Goal: Task Accomplishment & Management: Complete application form

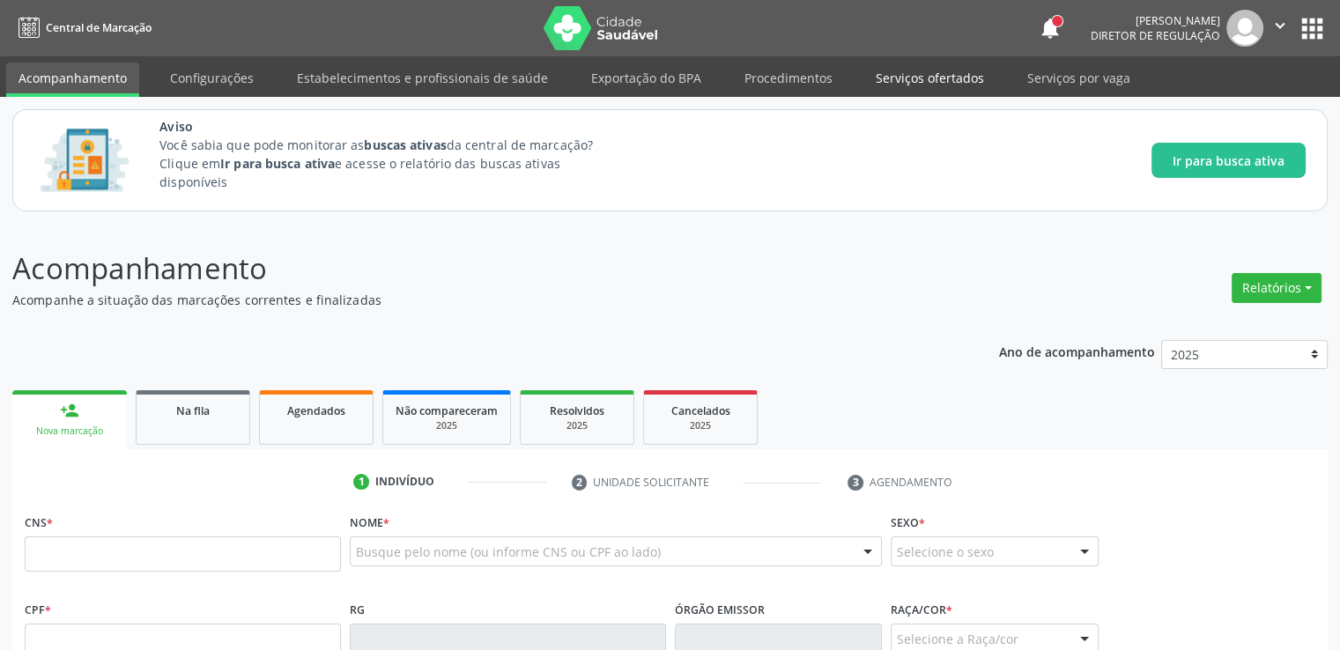
click at [949, 79] on link "Serviços ofertados" at bounding box center [929, 78] width 133 height 31
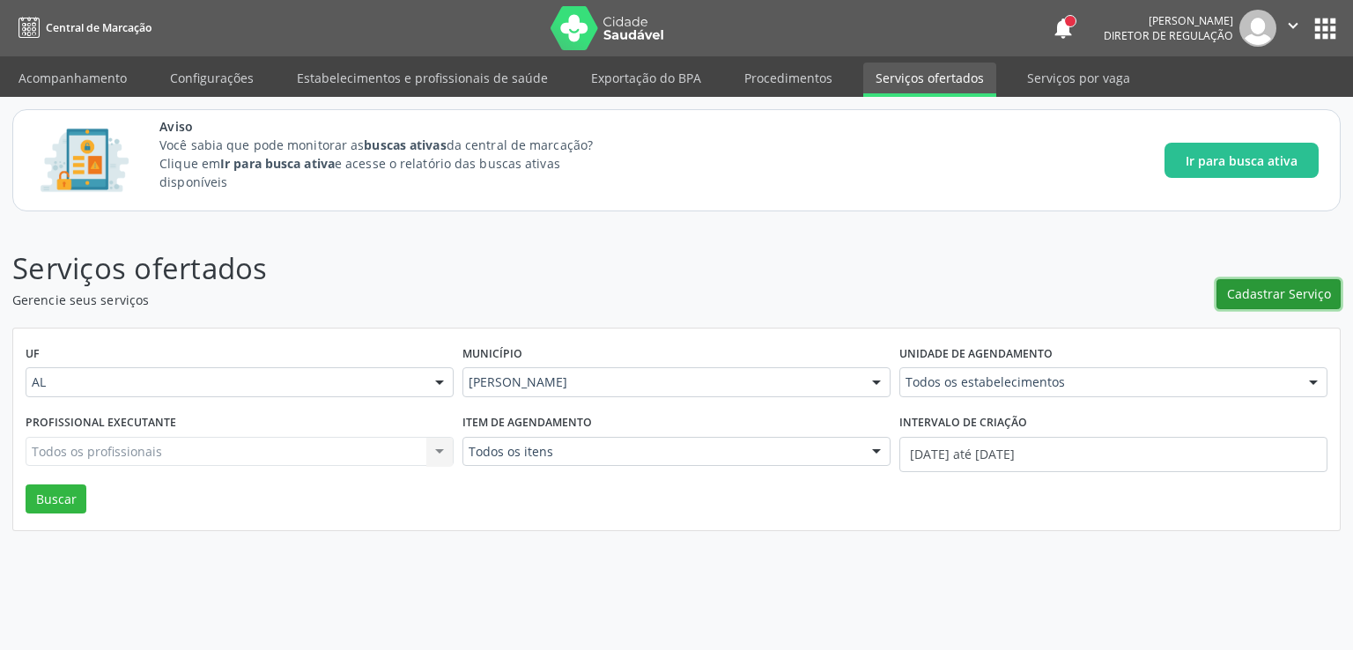
click at [1269, 290] on span "Cadastrar Serviço" at bounding box center [1279, 294] width 104 height 19
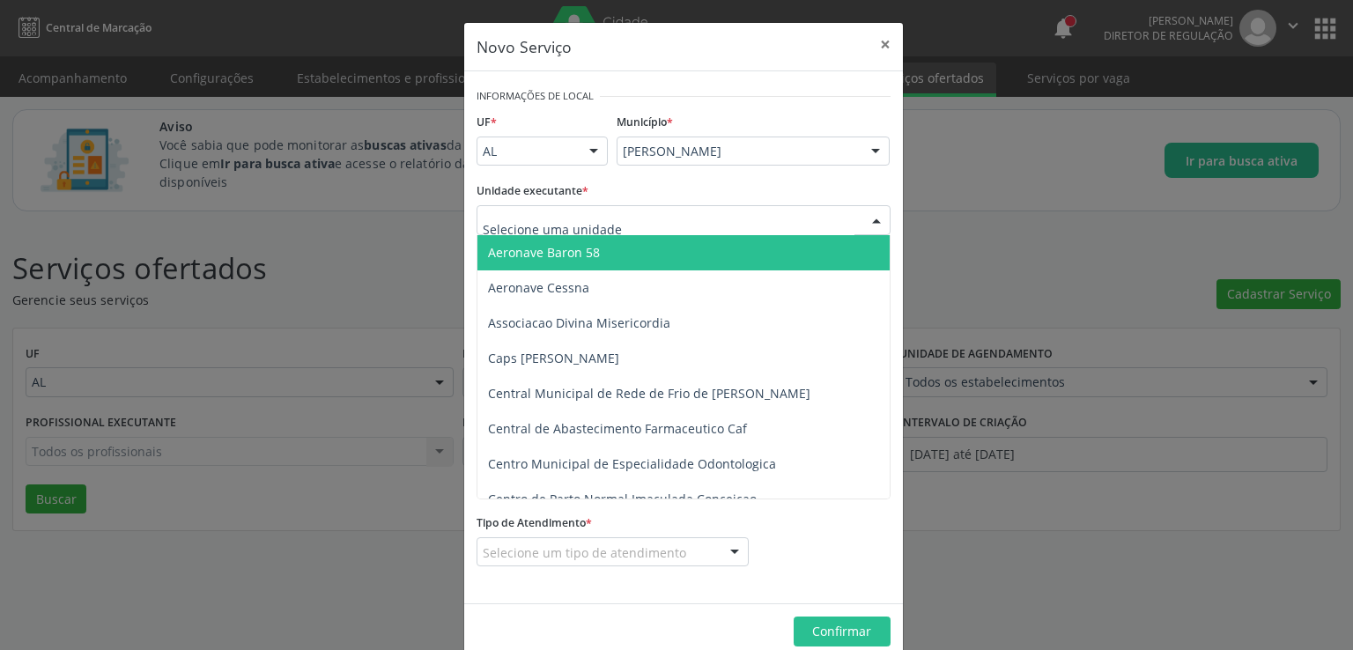
click at [567, 219] on input "text" at bounding box center [669, 228] width 372 height 35
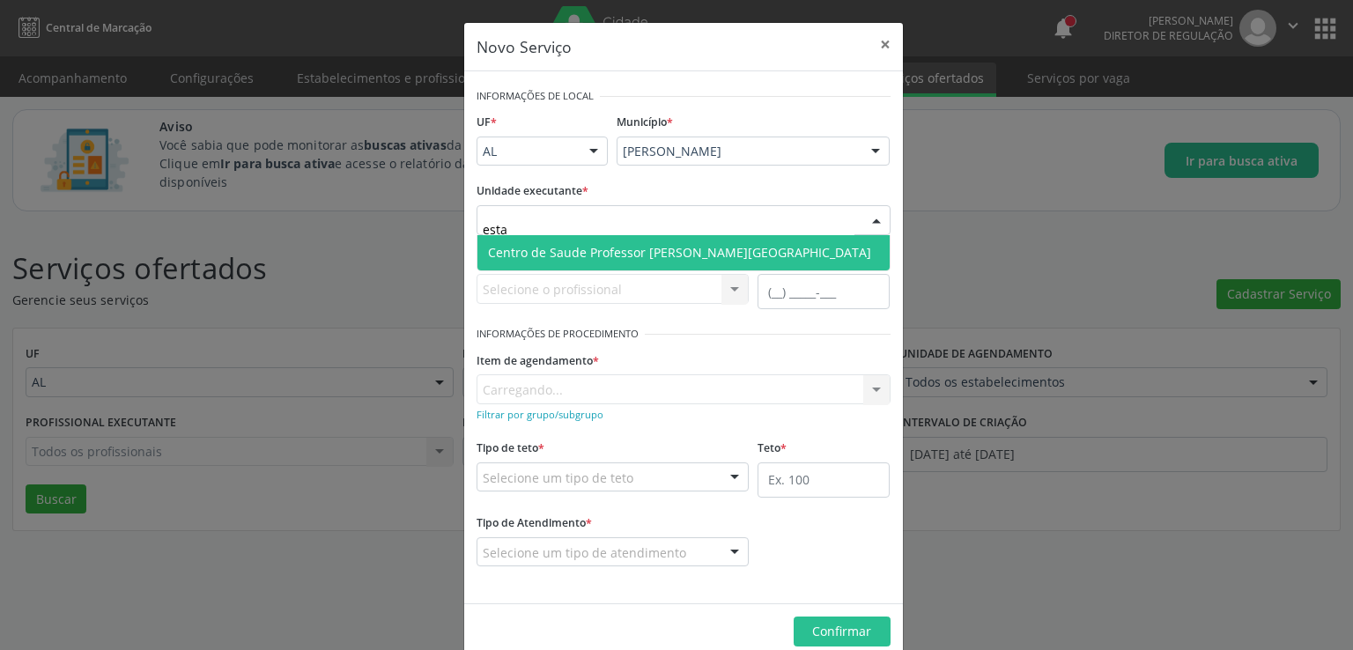
type input "estac"
click at [585, 257] on span "Centro de Saude Professor [PERSON_NAME][GEOGRAPHIC_DATA]" at bounding box center [679, 252] width 383 height 17
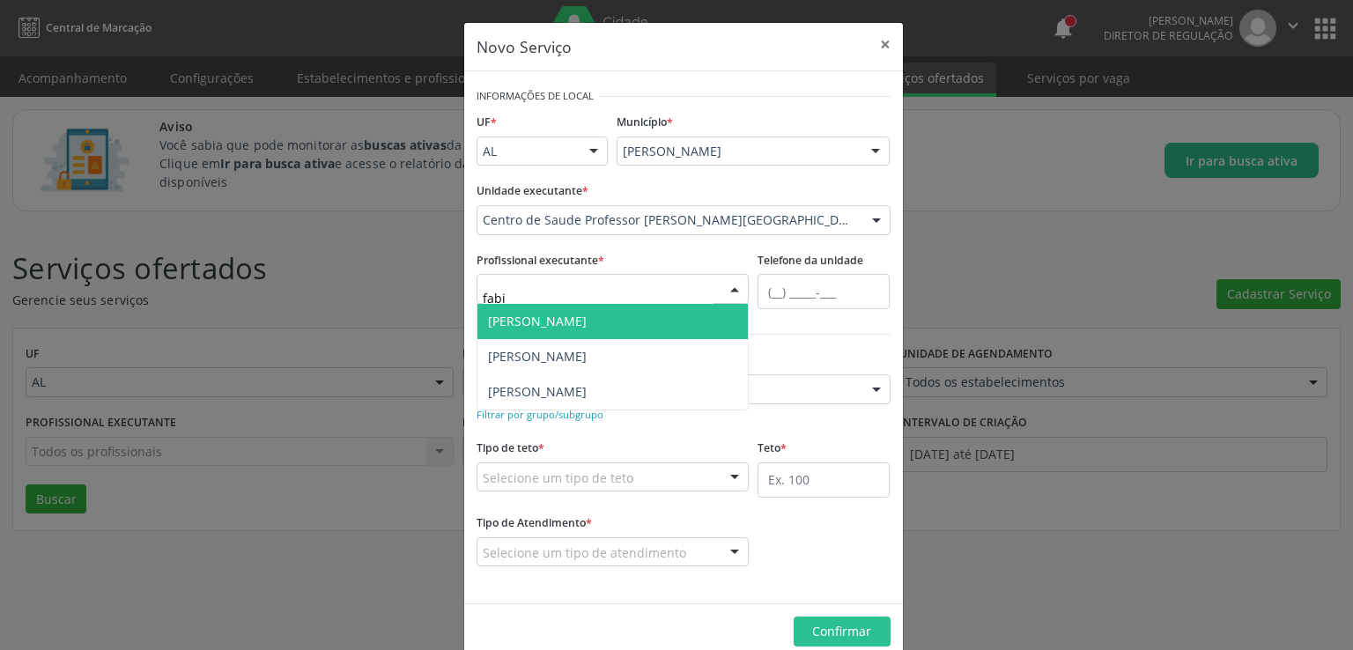
type input "[PERSON_NAME]"
click at [579, 323] on span "[PERSON_NAME]" at bounding box center [537, 321] width 99 height 17
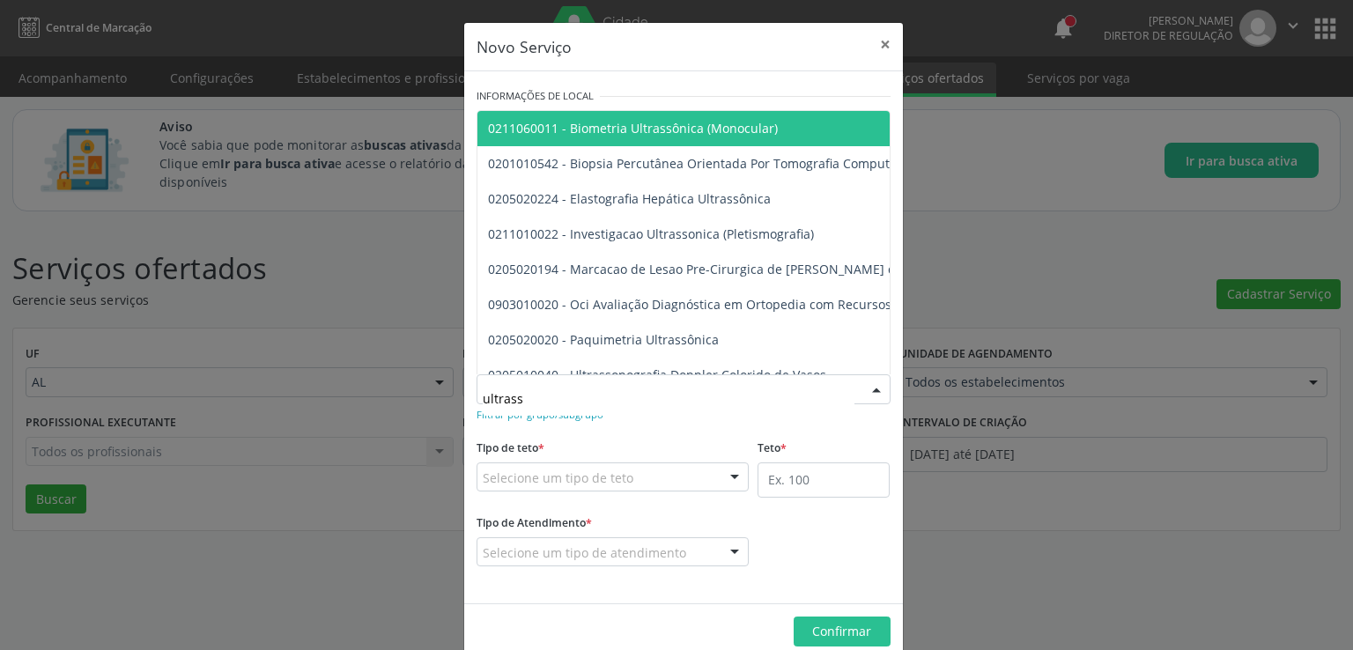
type input "ultrass"
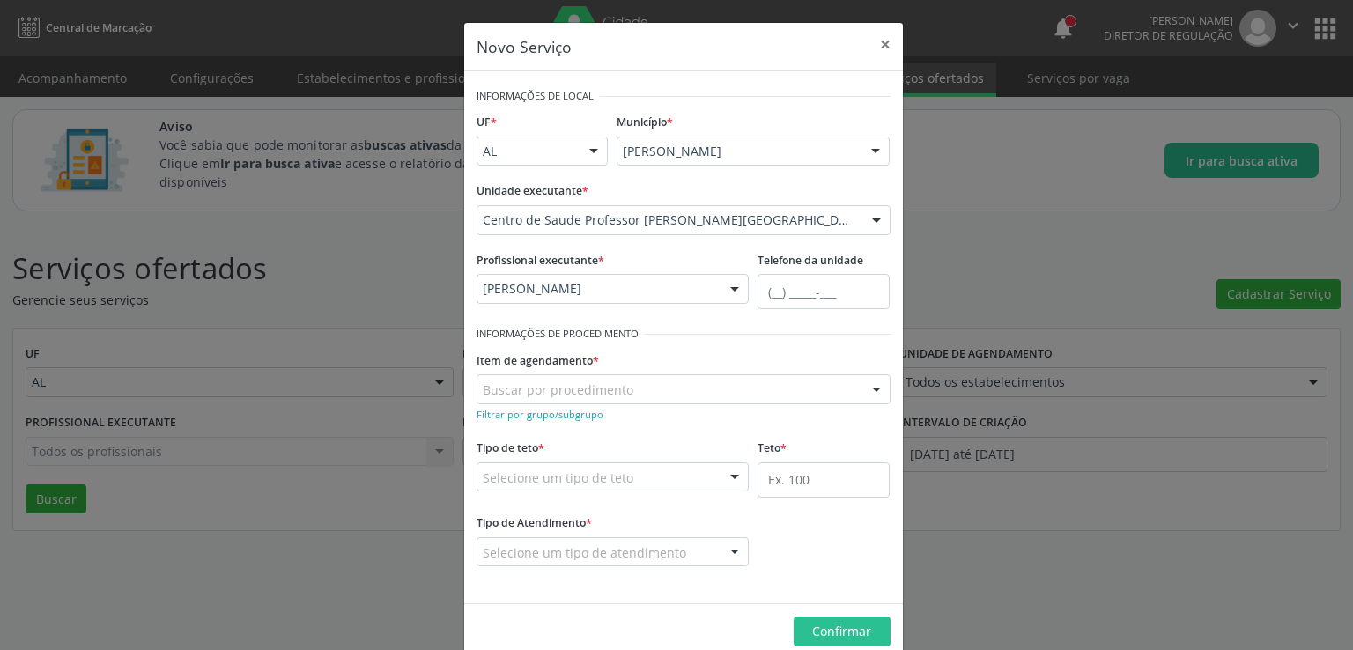
click at [564, 430] on form "Informações de Local UF * AL AL Nenhum resultado encontrado para: " " Não há ne…" at bounding box center [684, 338] width 414 height 508
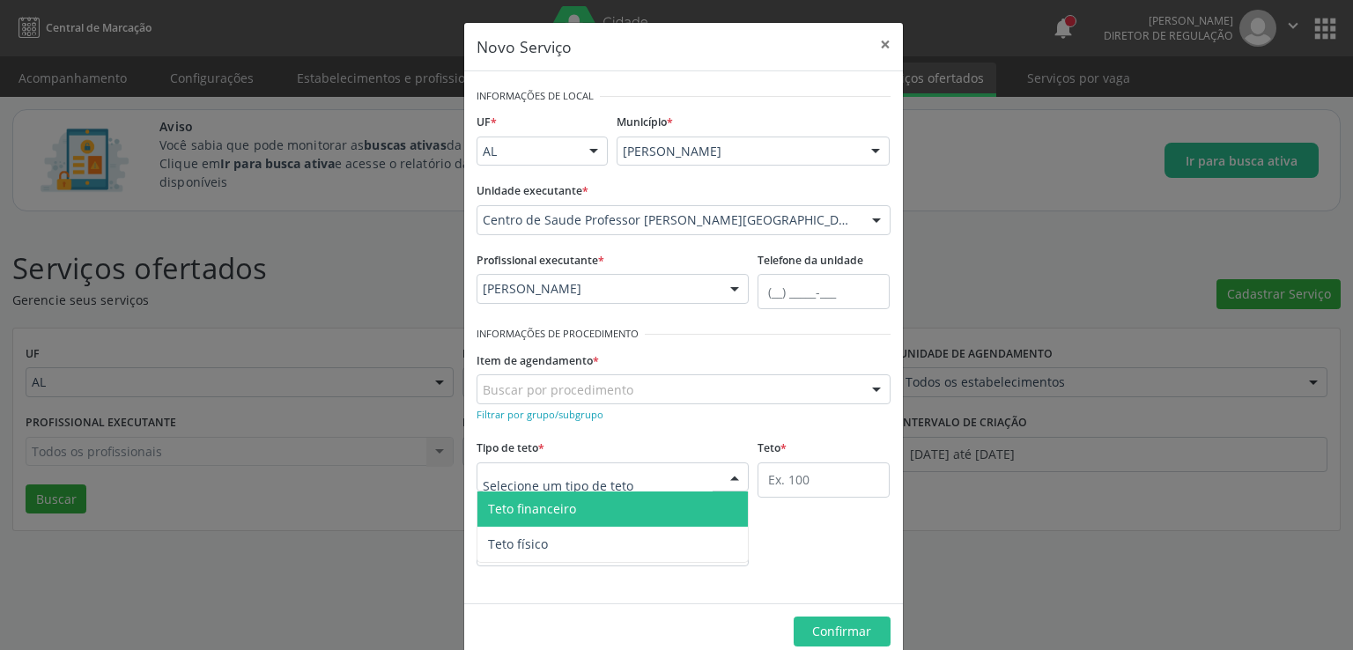
click at [558, 466] on div at bounding box center [613, 478] width 273 height 30
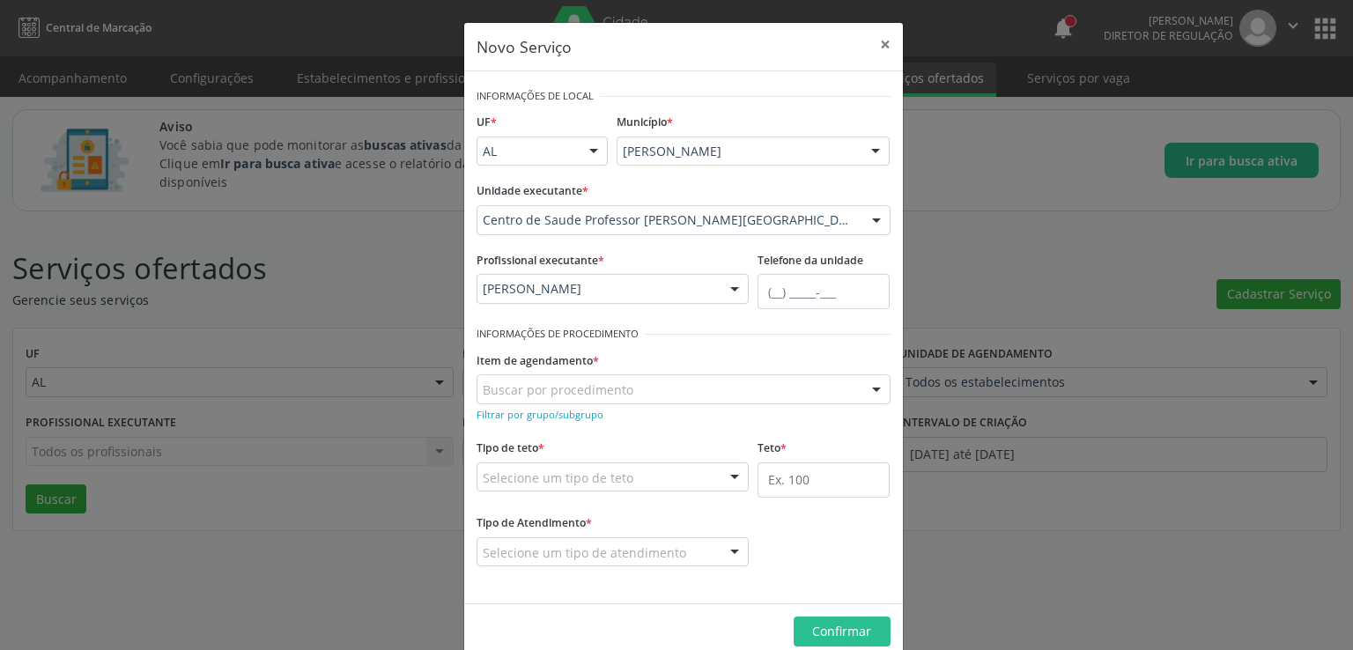
click at [627, 427] on form "Informações de Local UF * AL AL Nenhum resultado encontrado para: " " Não há ne…" at bounding box center [684, 338] width 414 height 508
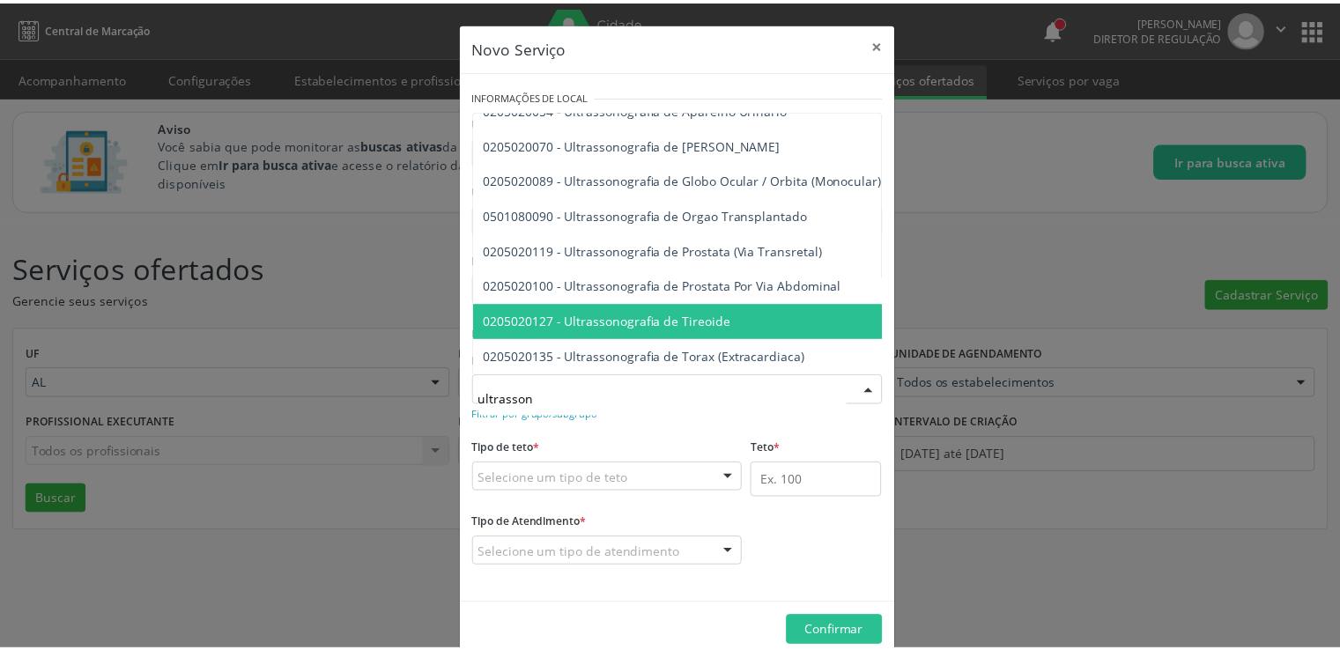
scroll to position [525, 0]
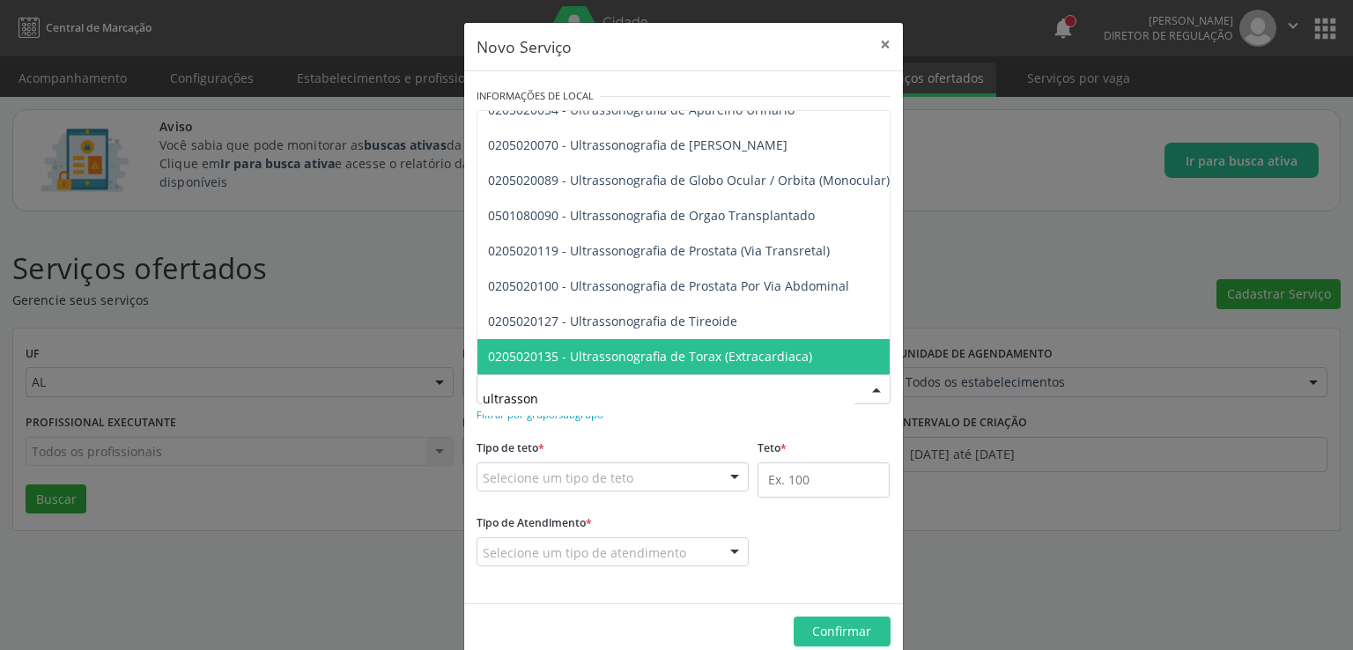
drag, startPoint x: 559, startPoint y: 397, endPoint x: 411, endPoint y: 396, distance: 148.9
click at [411, 396] on div "Novo Serviço × Informações de Local UF * AL AL Nenhum resultado encontrado para…" at bounding box center [676, 325] width 1353 height 650
type input "me"
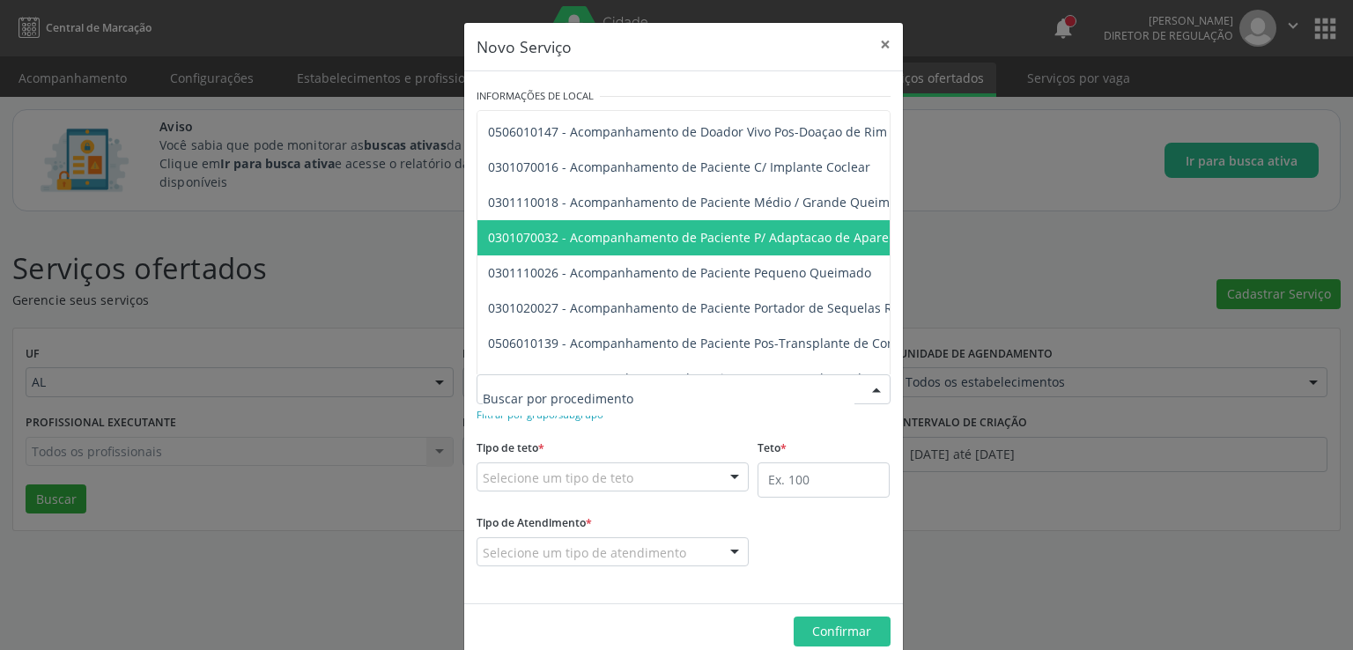
click at [1033, 234] on div "Novo Serviço × Informações de Local UF * AL AL Nenhum resultado encontrado para…" at bounding box center [676, 325] width 1353 height 650
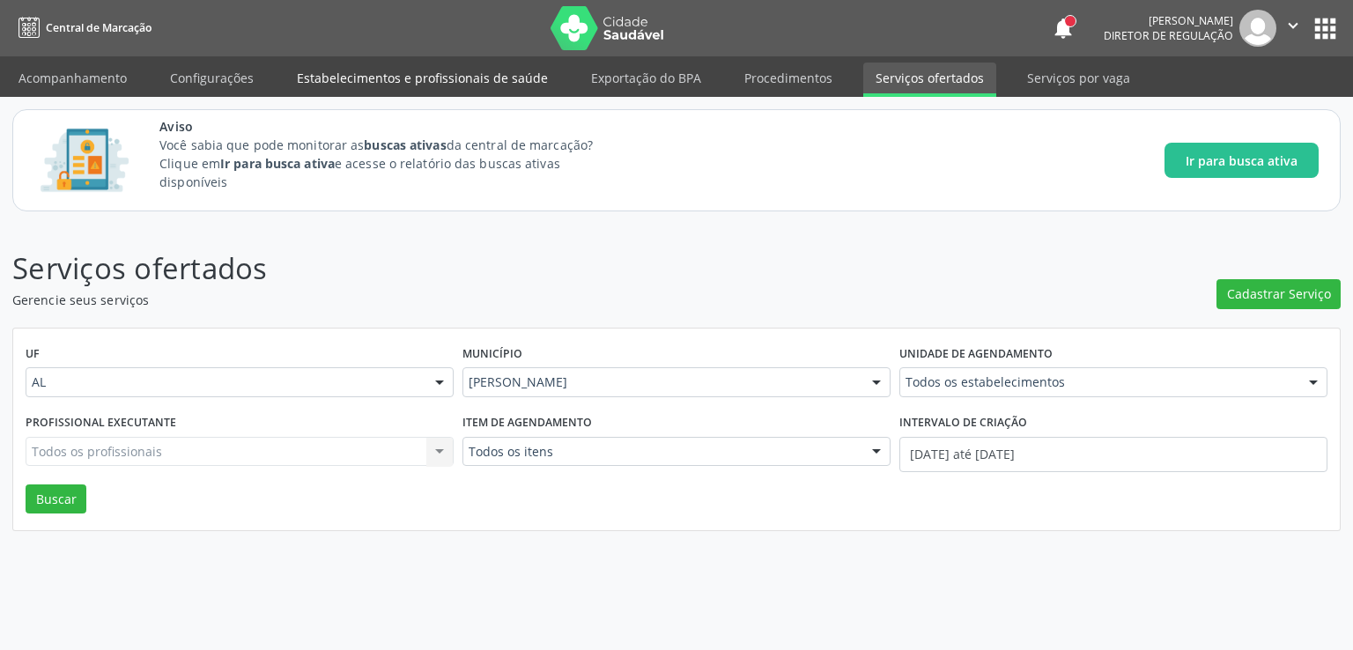
click at [382, 79] on link "Estabelecimentos e profissionais de saúde" at bounding box center [423, 78] width 276 height 31
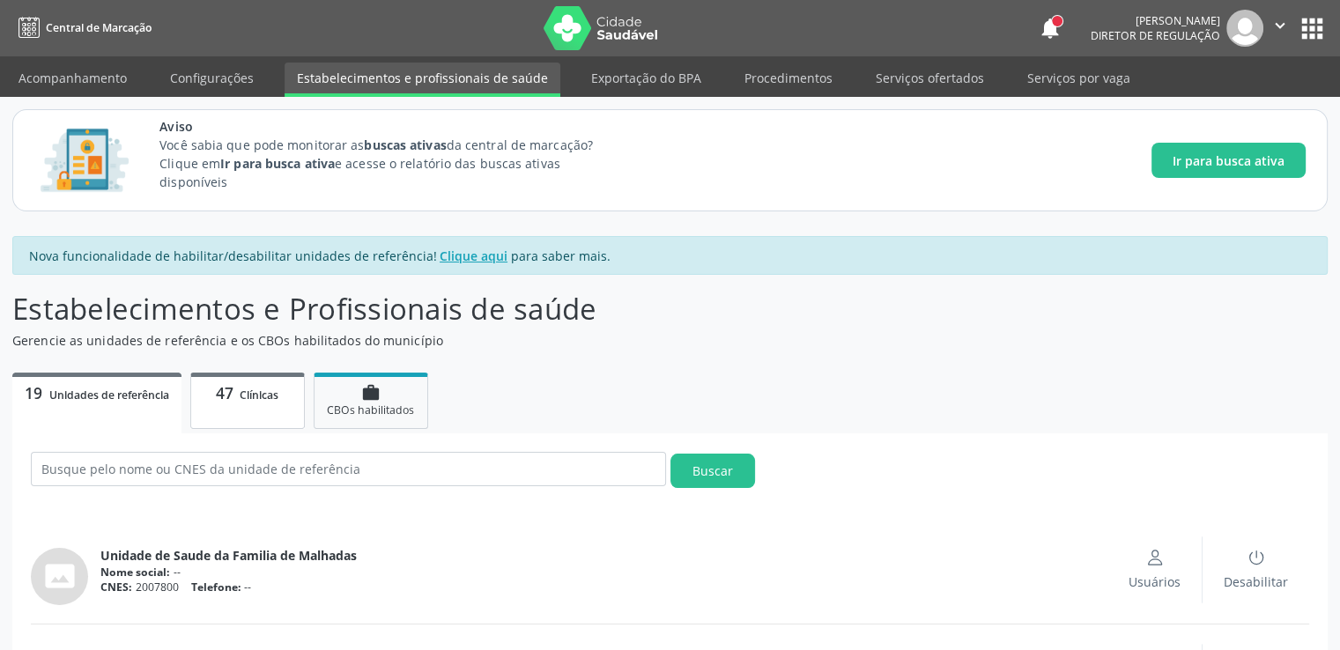
click at [242, 404] on link "47 Clínicas" at bounding box center [247, 401] width 115 height 56
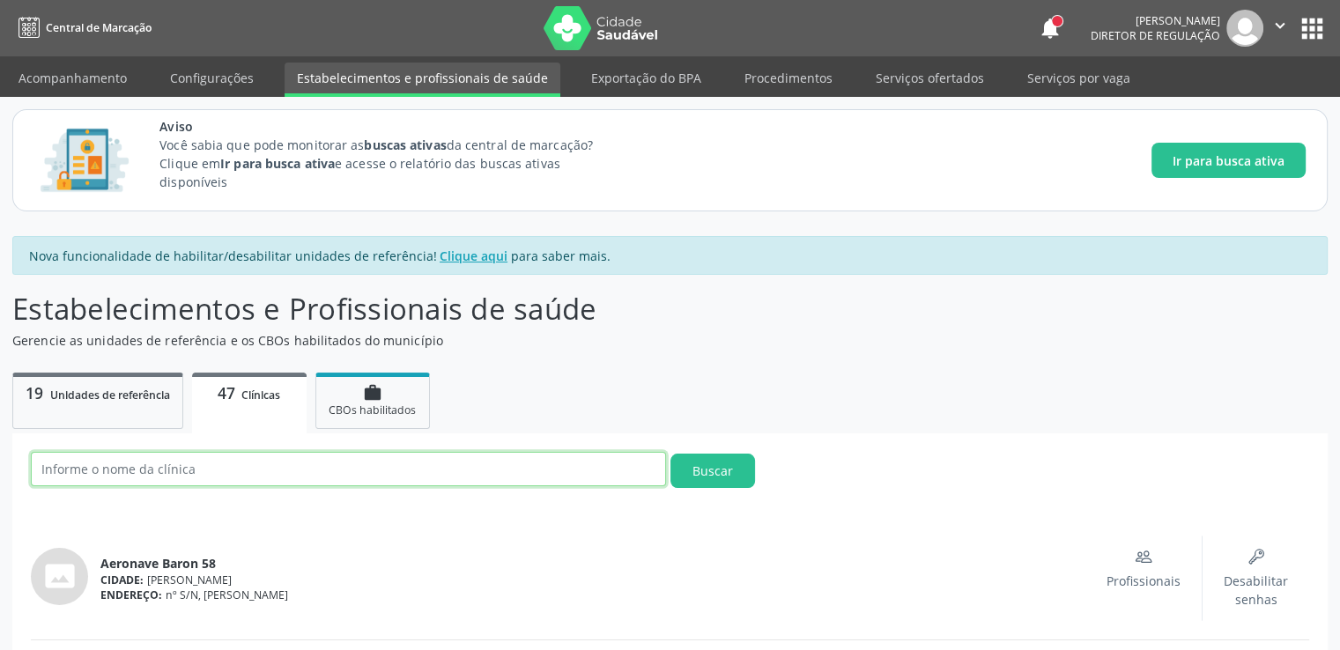
click at [208, 470] on input "text" at bounding box center [348, 469] width 635 height 34
type input "estacio"
click at [671, 454] on button "Buscar" at bounding box center [713, 471] width 85 height 34
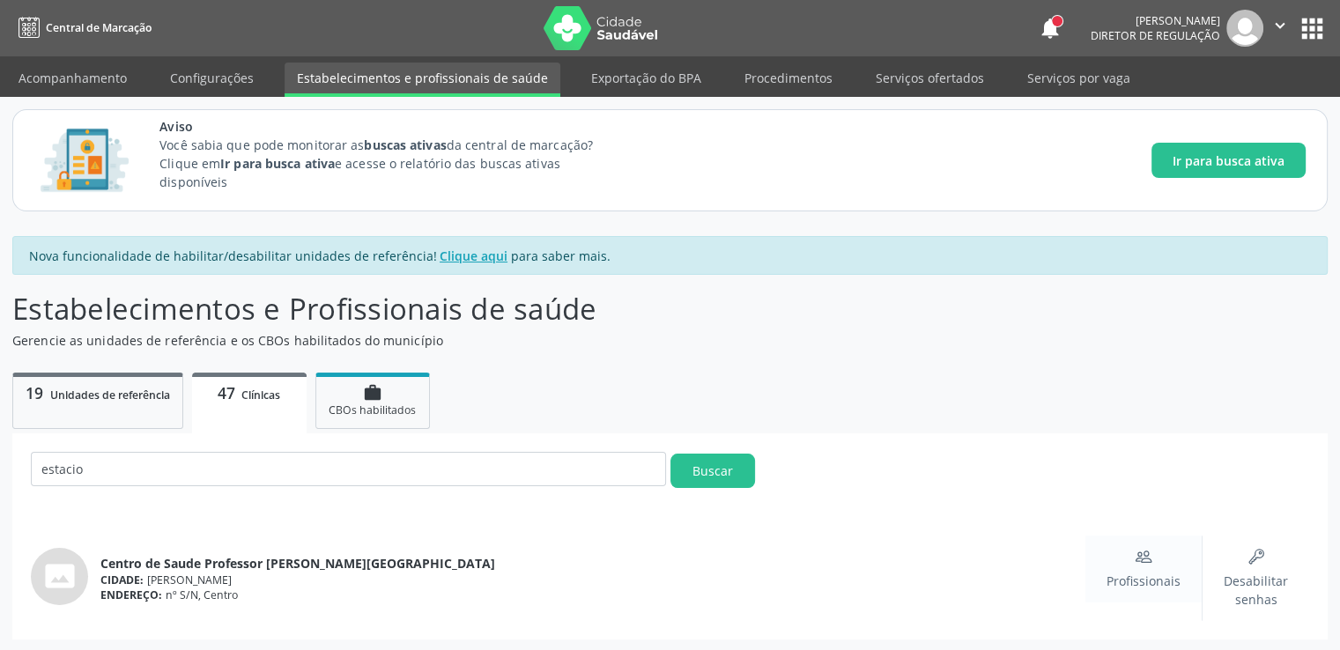
click at [1145, 564] on div "Profissionais" at bounding box center [1144, 569] width 74 height 42
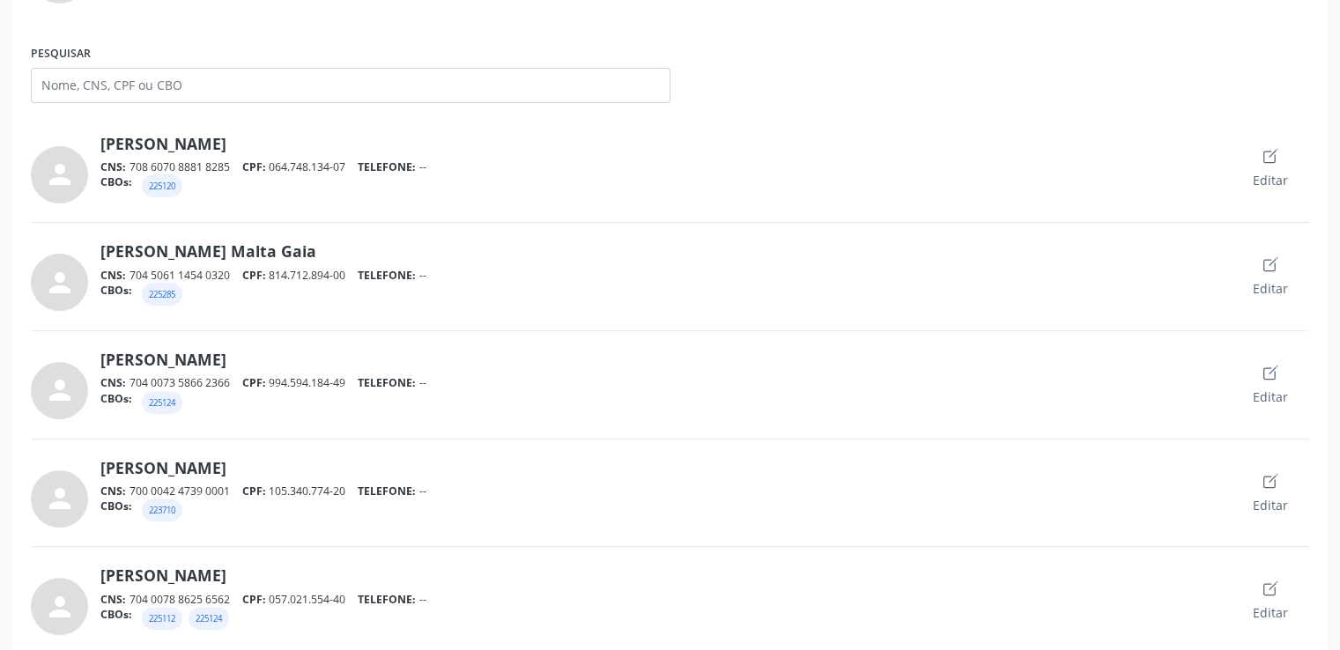
scroll to position [352, 0]
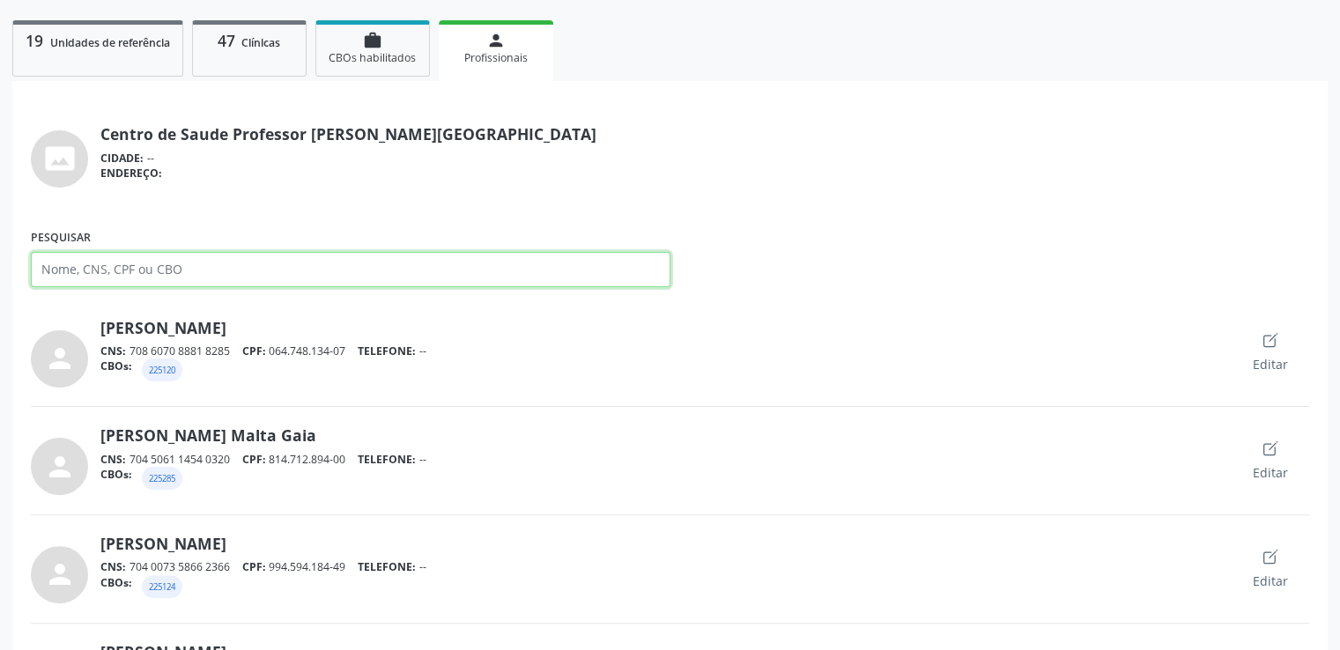
click at [148, 265] on input "Pesquisar" at bounding box center [351, 269] width 640 height 35
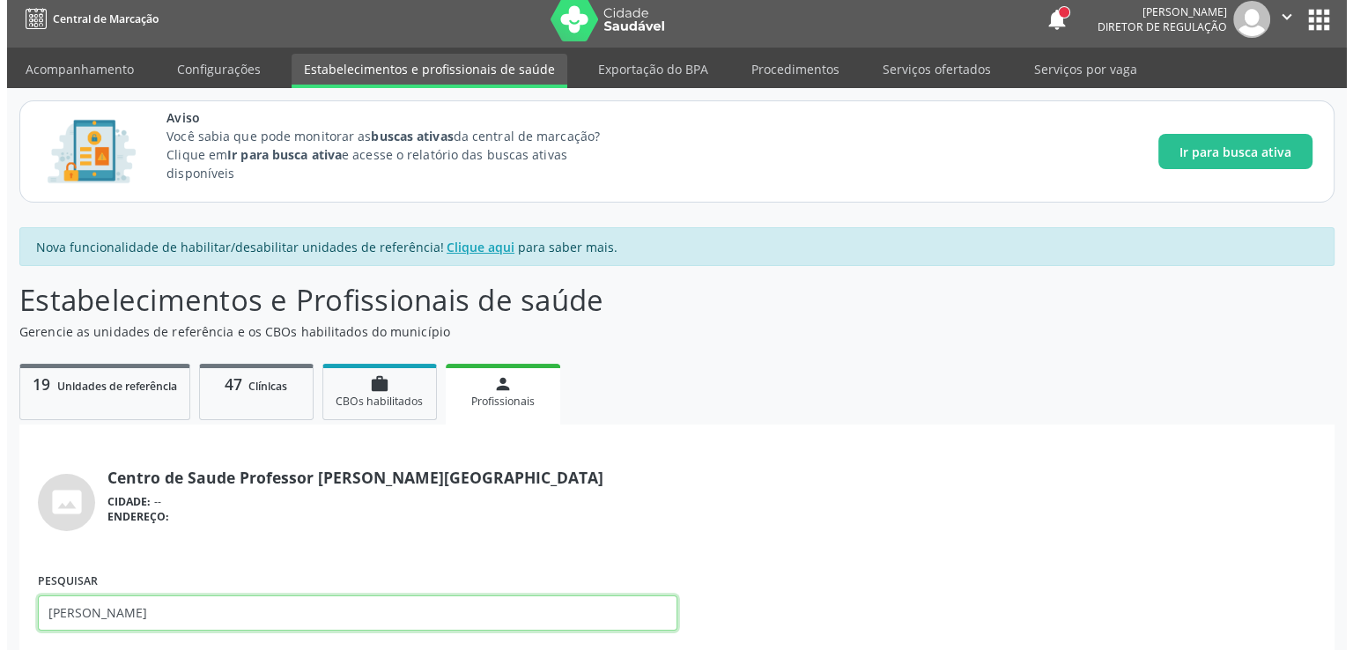
scroll to position [0, 0]
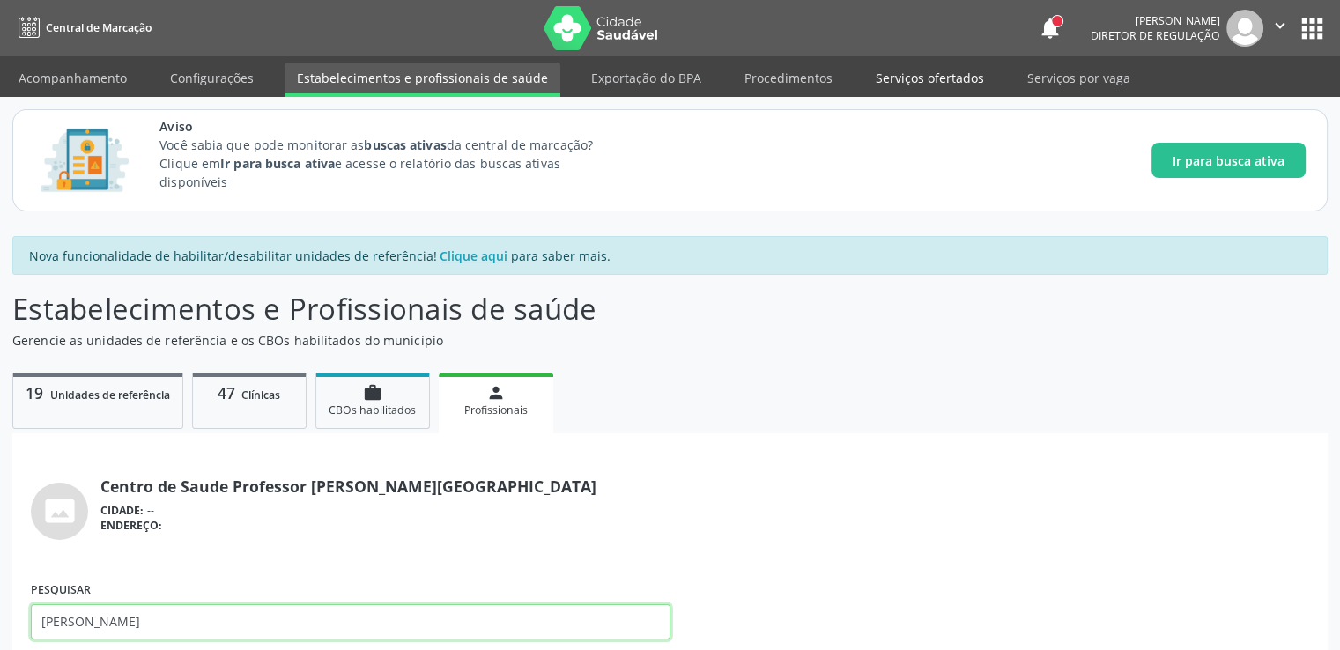
type input "[PERSON_NAME]"
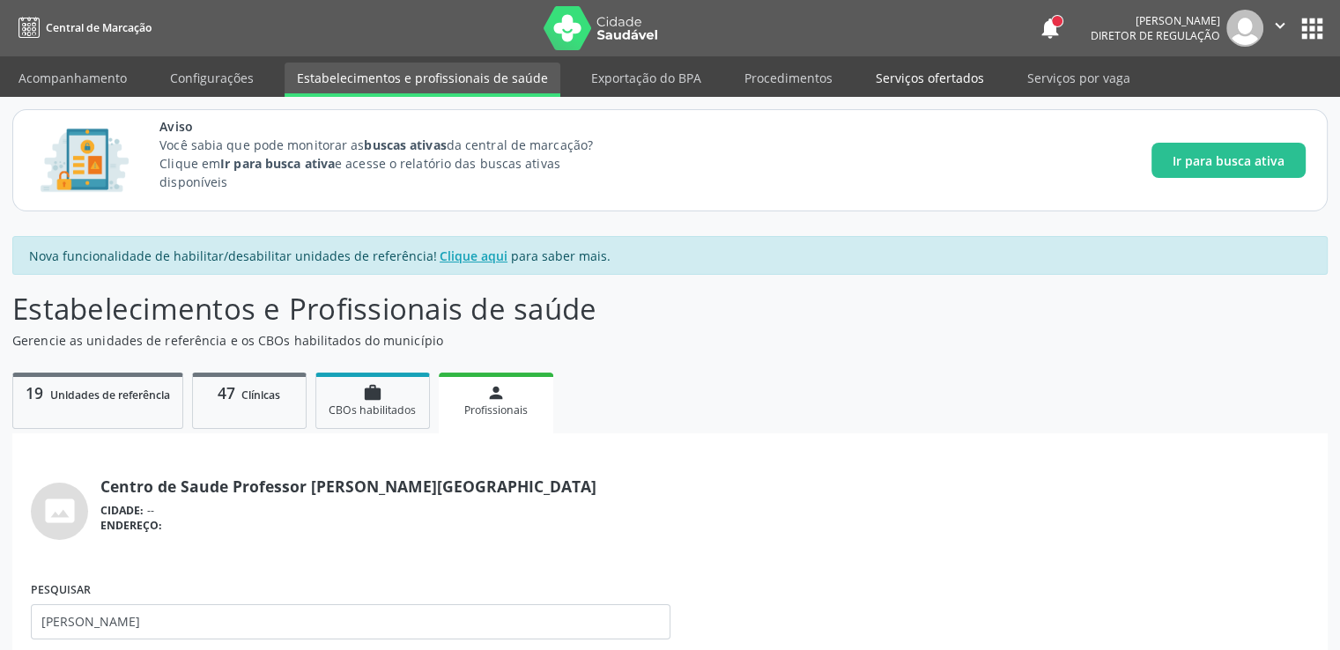
click at [913, 82] on link "Serviços ofertados" at bounding box center [929, 78] width 133 height 31
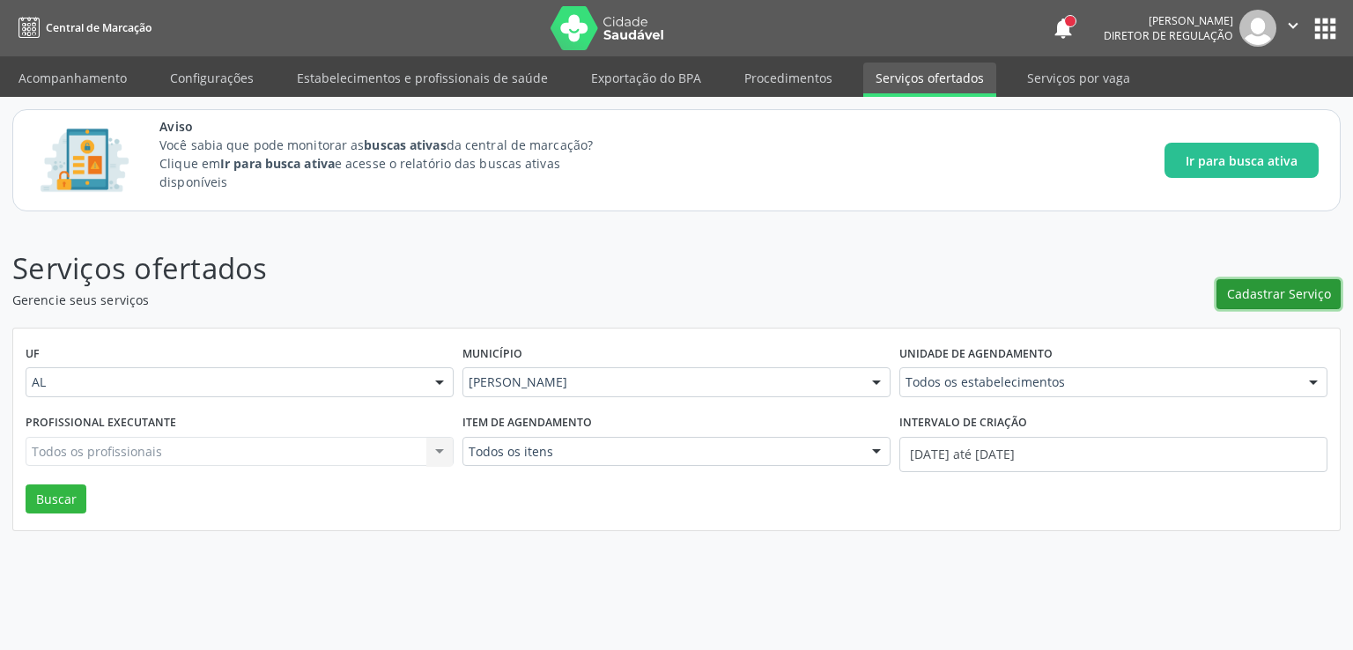
click at [1255, 293] on span "Cadastrar Serviço" at bounding box center [1279, 294] width 104 height 19
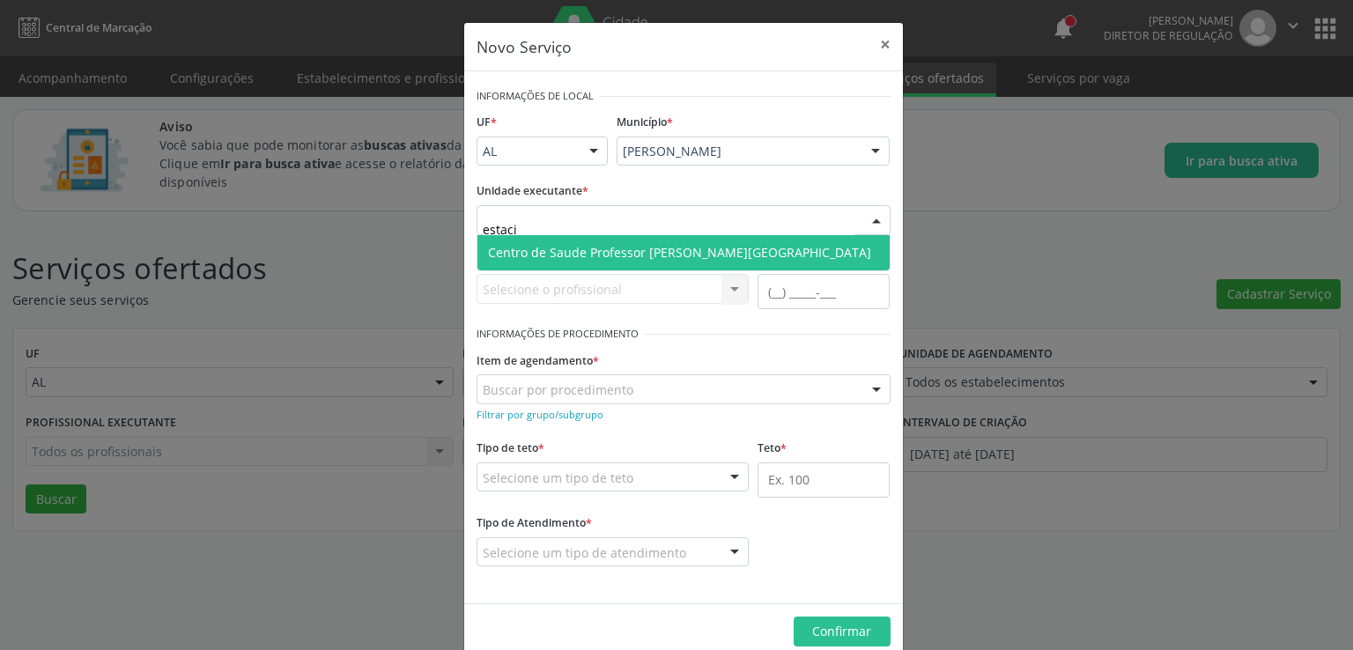
type input "estacio"
click at [574, 249] on span "Centro de Saude Professor [PERSON_NAME][GEOGRAPHIC_DATA]" at bounding box center [679, 252] width 383 height 17
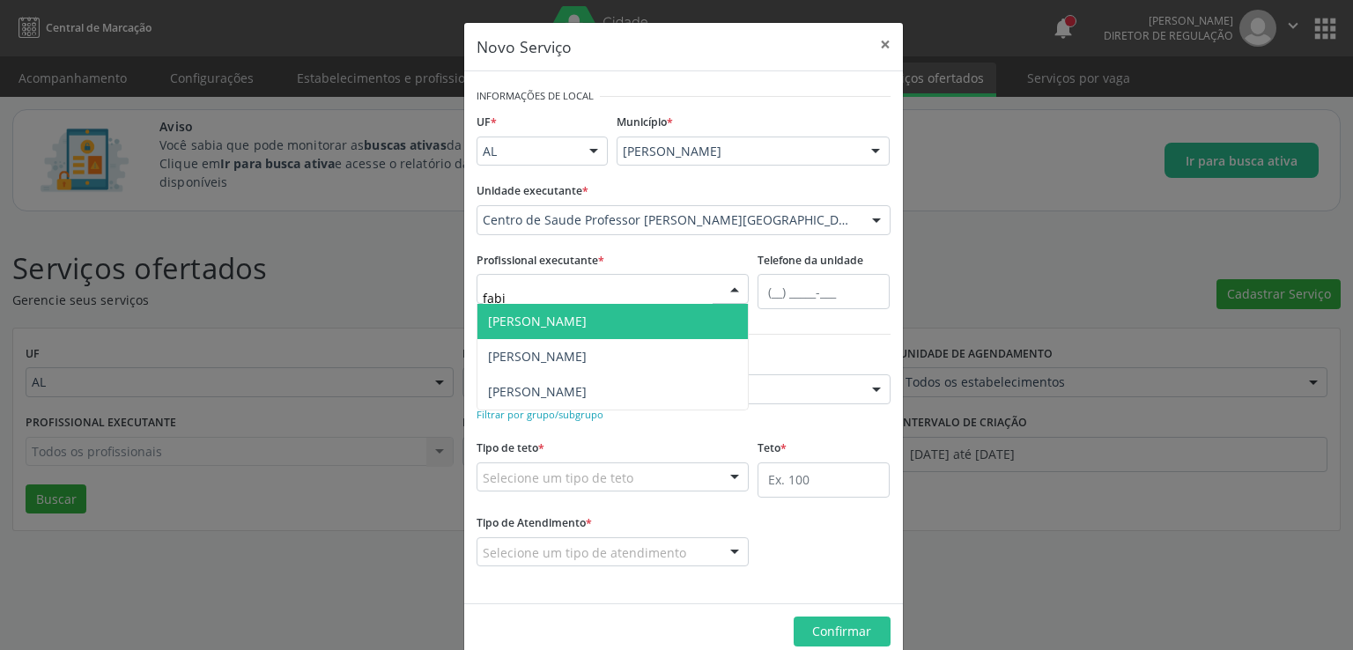
type input "[PERSON_NAME]"
click at [585, 324] on span "[PERSON_NAME]" at bounding box center [537, 321] width 99 height 17
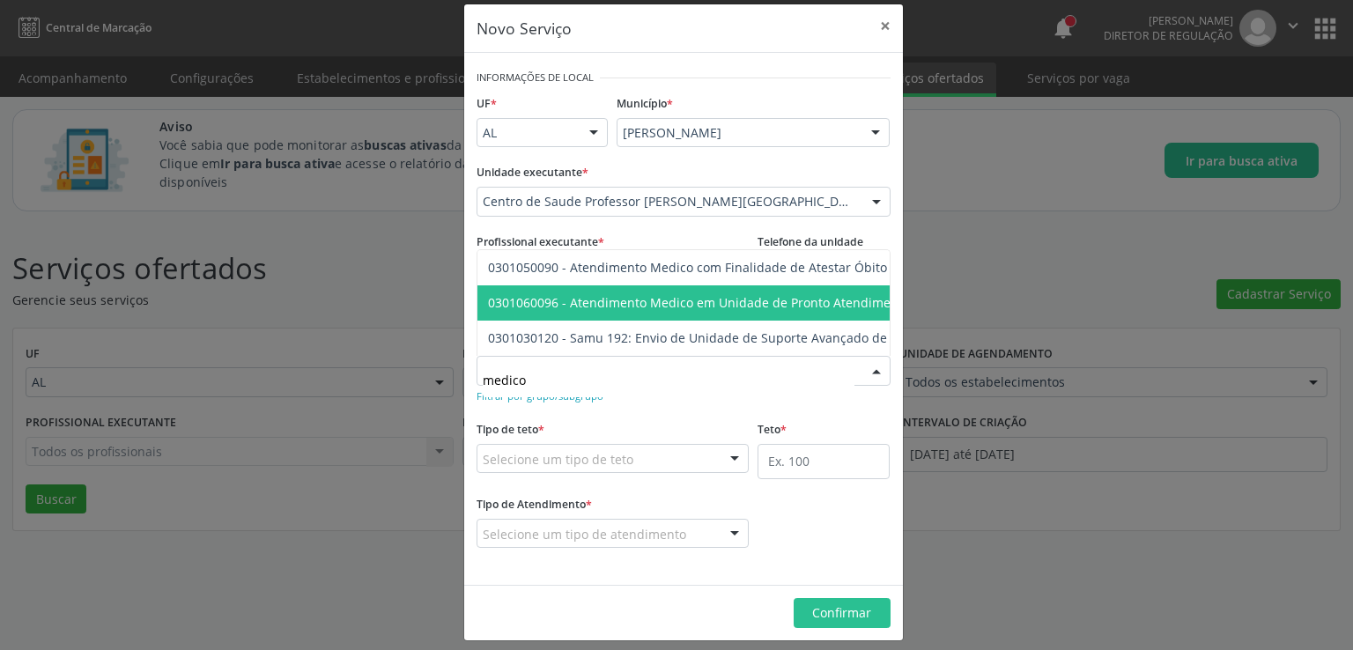
scroll to position [29, 0]
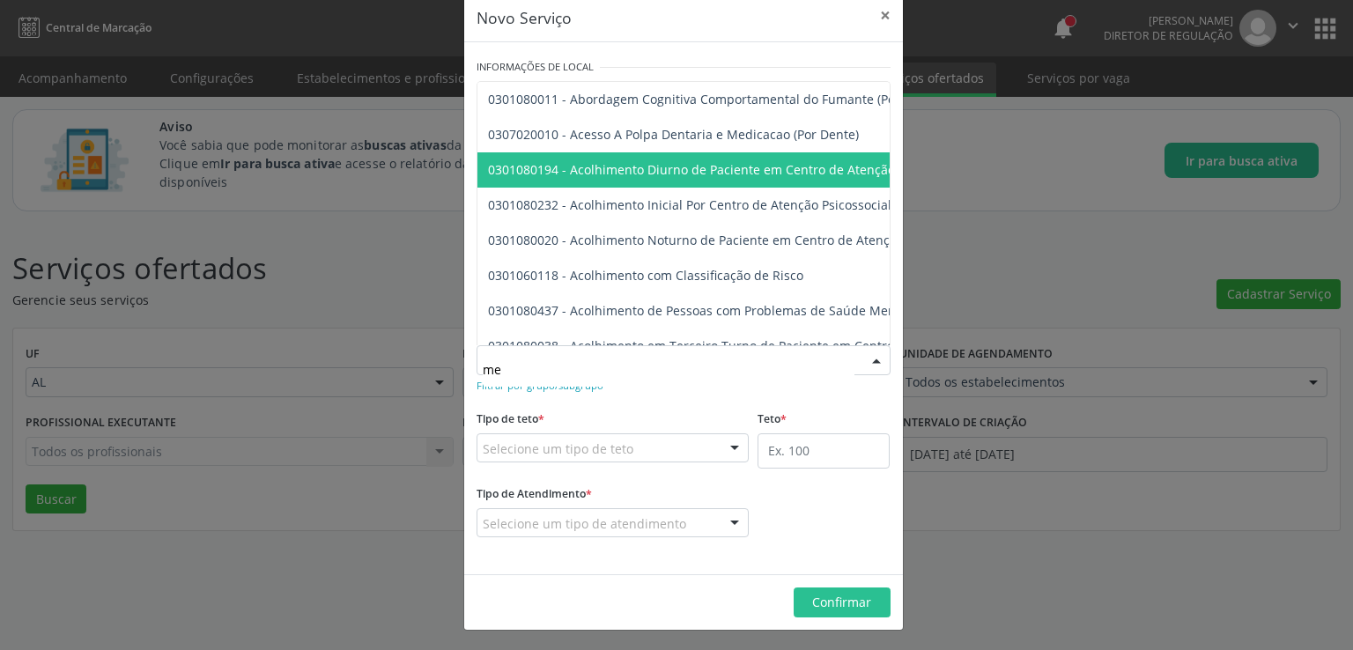
type input "m"
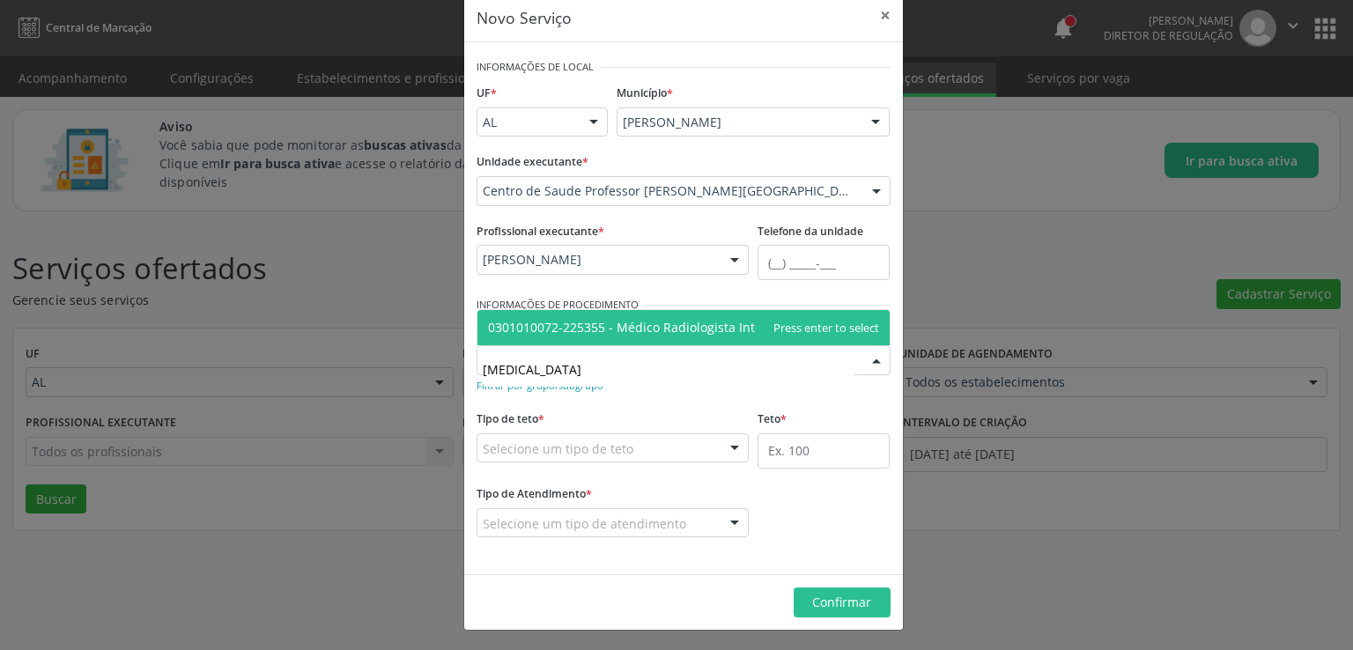
type input "radiologista"
click at [654, 336] on span "0301010072-225355 - Médico Radiologista Intervencionista" at bounding box center [684, 327] width 412 height 35
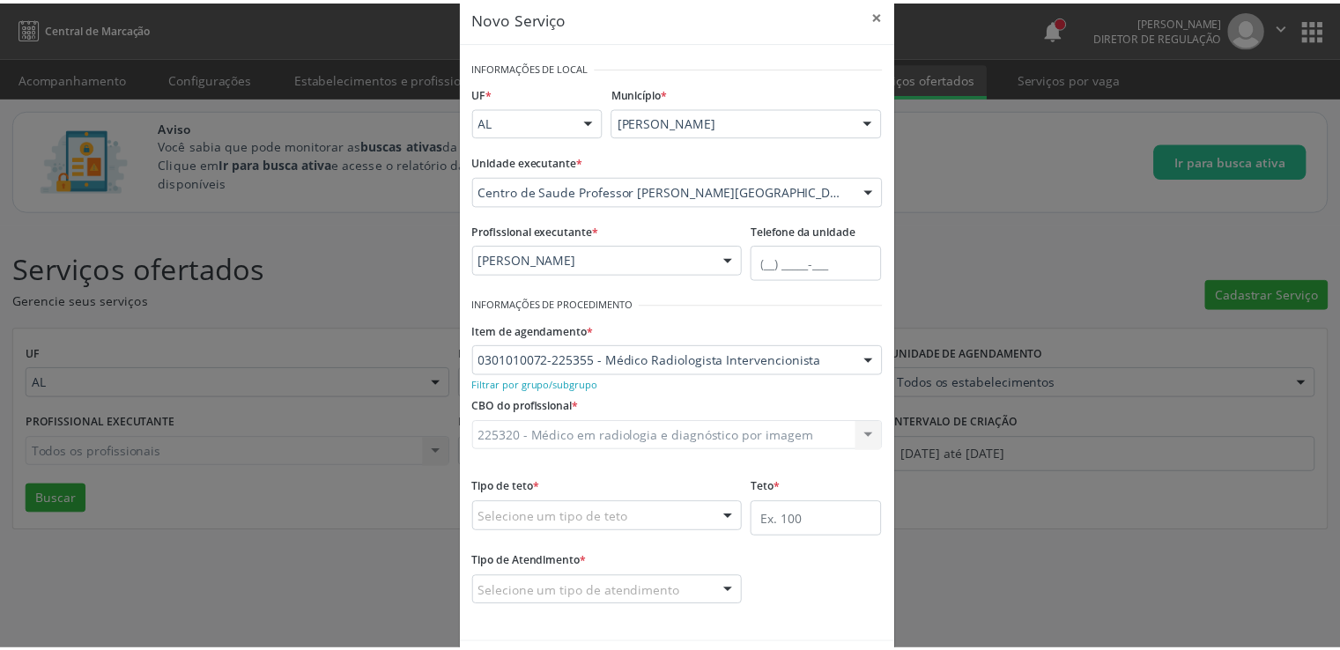
scroll to position [99, 0]
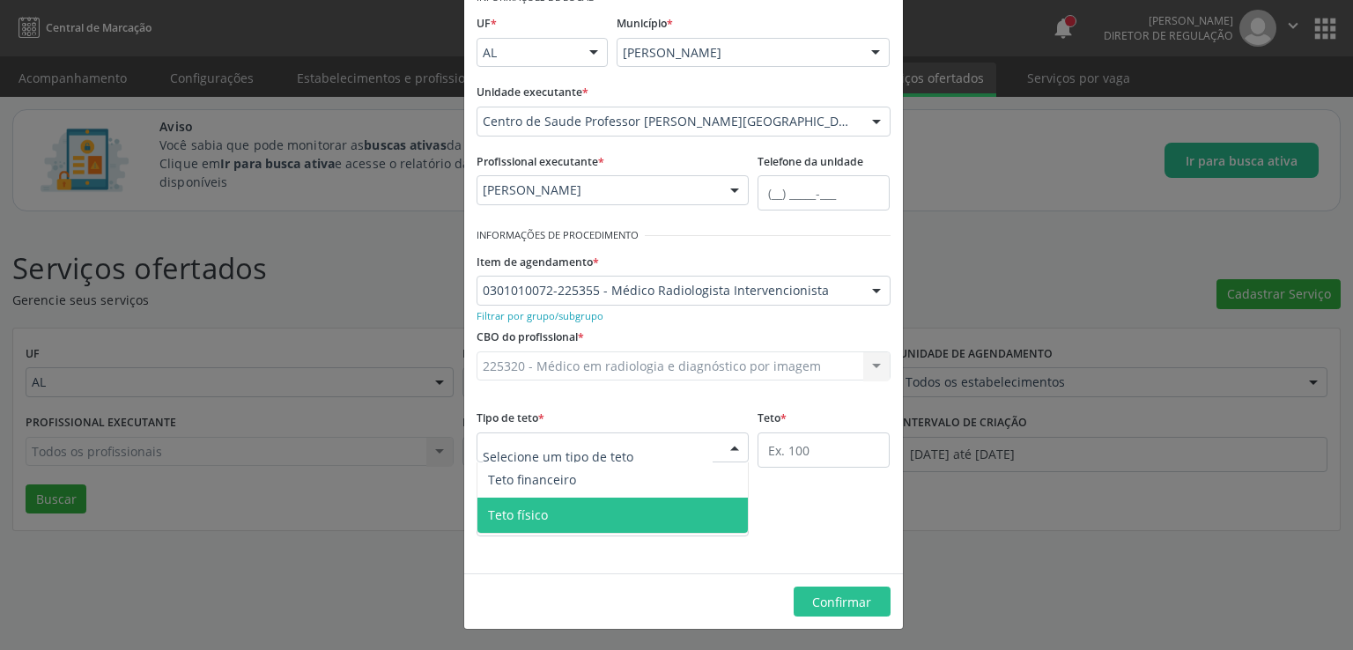
drag, startPoint x: 533, startPoint y: 510, endPoint x: 747, endPoint y: 458, distance: 220.3
click at [533, 511] on span "Teto físico" at bounding box center [518, 515] width 60 height 17
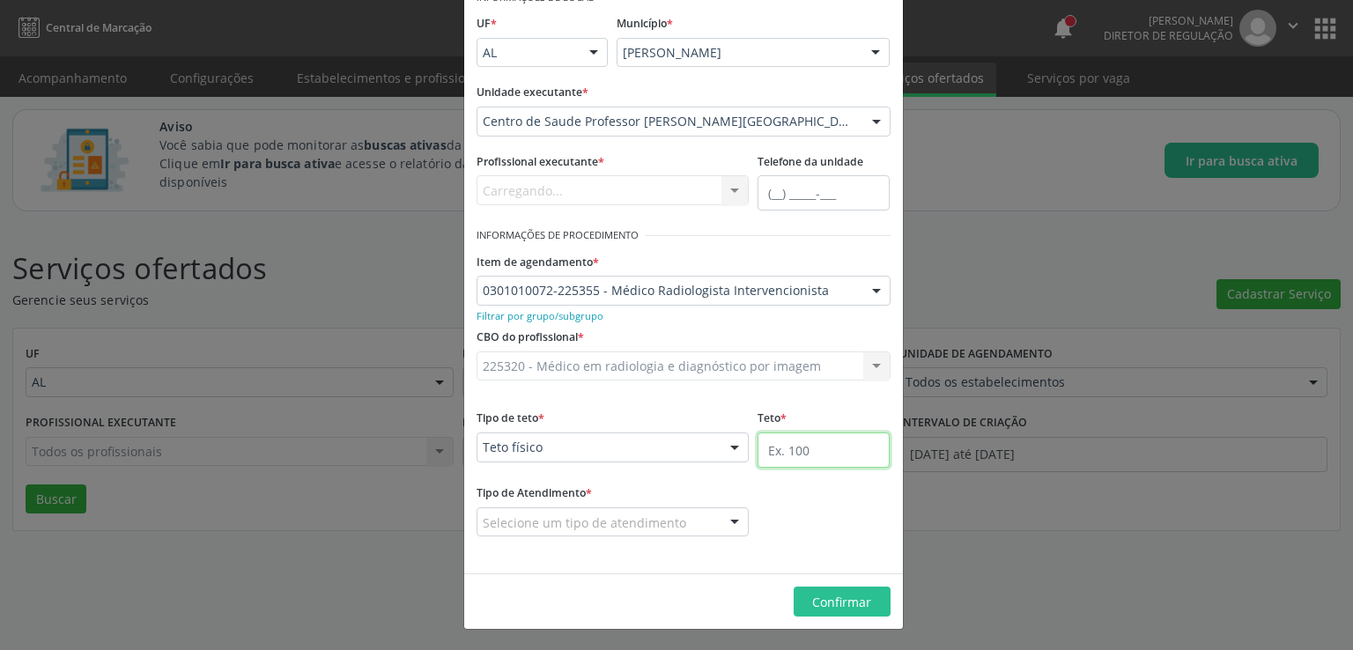
click at [796, 452] on input "text" at bounding box center [824, 450] width 132 height 35
type input "120"
click at [714, 526] on div "Selecione um tipo de atendimento Ordem de chegada Horário agendado Nenhum resul…" at bounding box center [613, 523] width 273 height 30
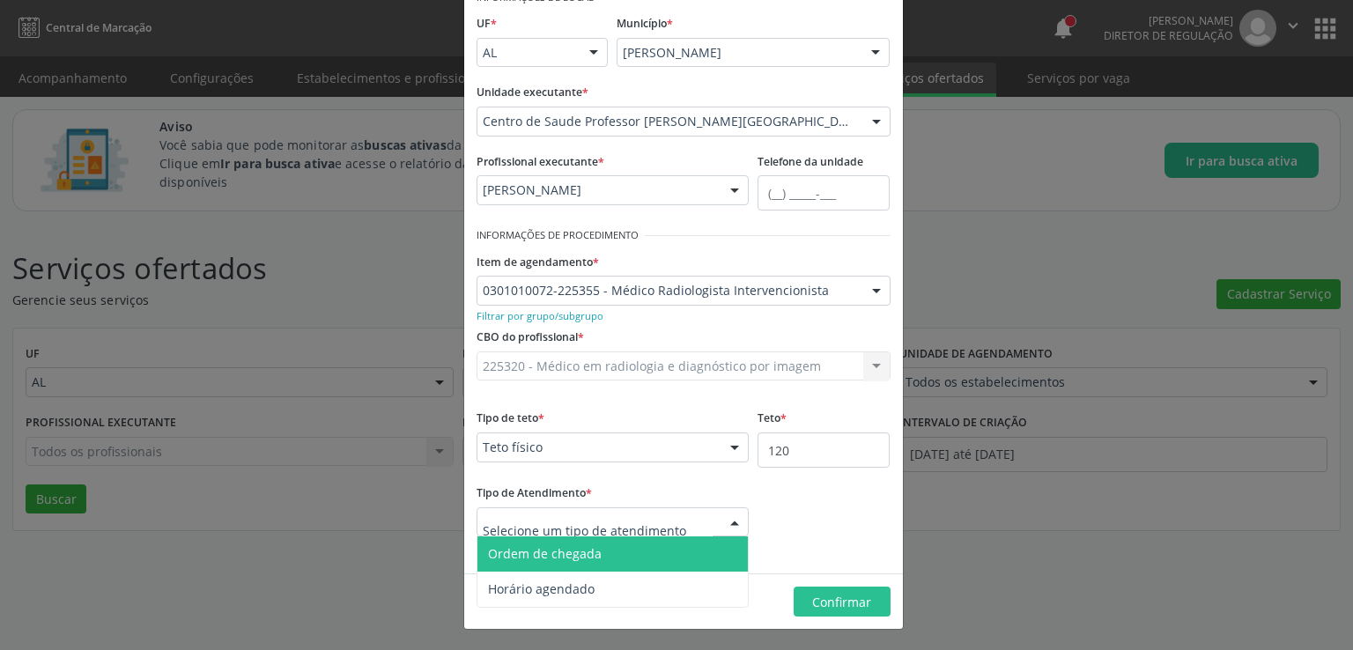
drag, startPoint x: 565, startPoint y: 558, endPoint x: 664, endPoint y: 550, distance: 99.9
click at [566, 558] on span "Ordem de chegada" at bounding box center [545, 553] width 114 height 17
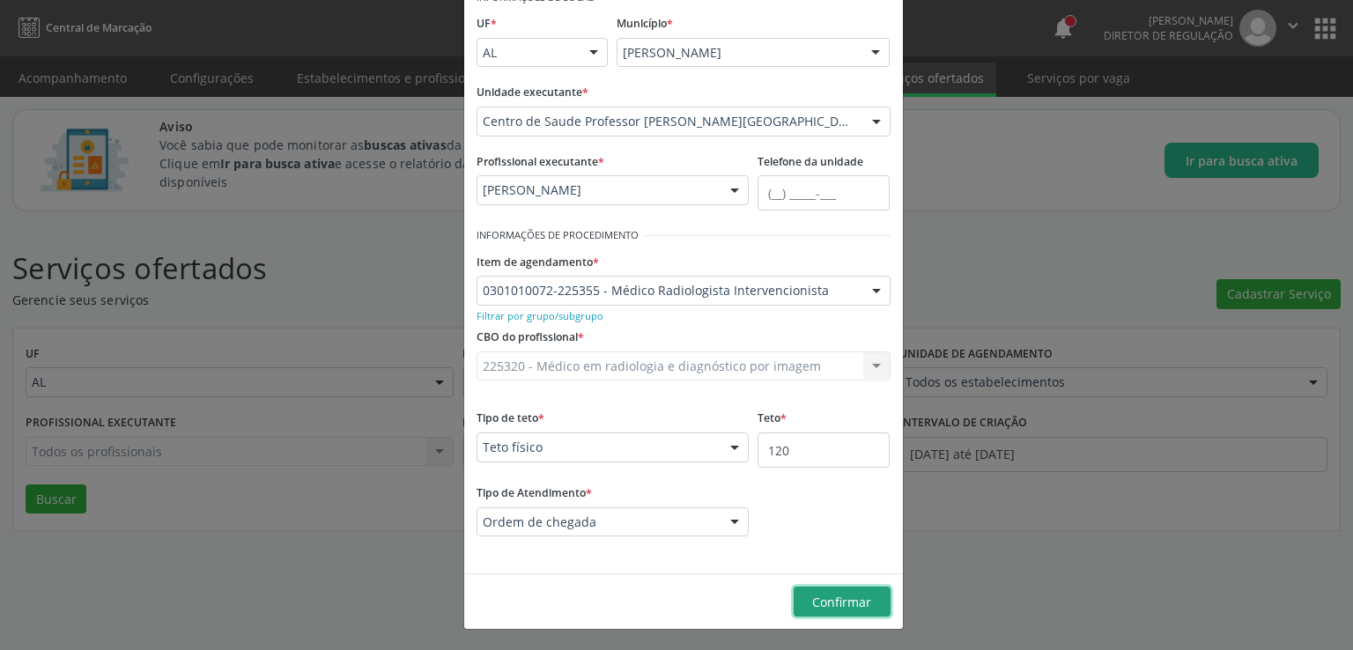
click at [818, 604] on span "Confirmar" at bounding box center [841, 602] width 59 height 17
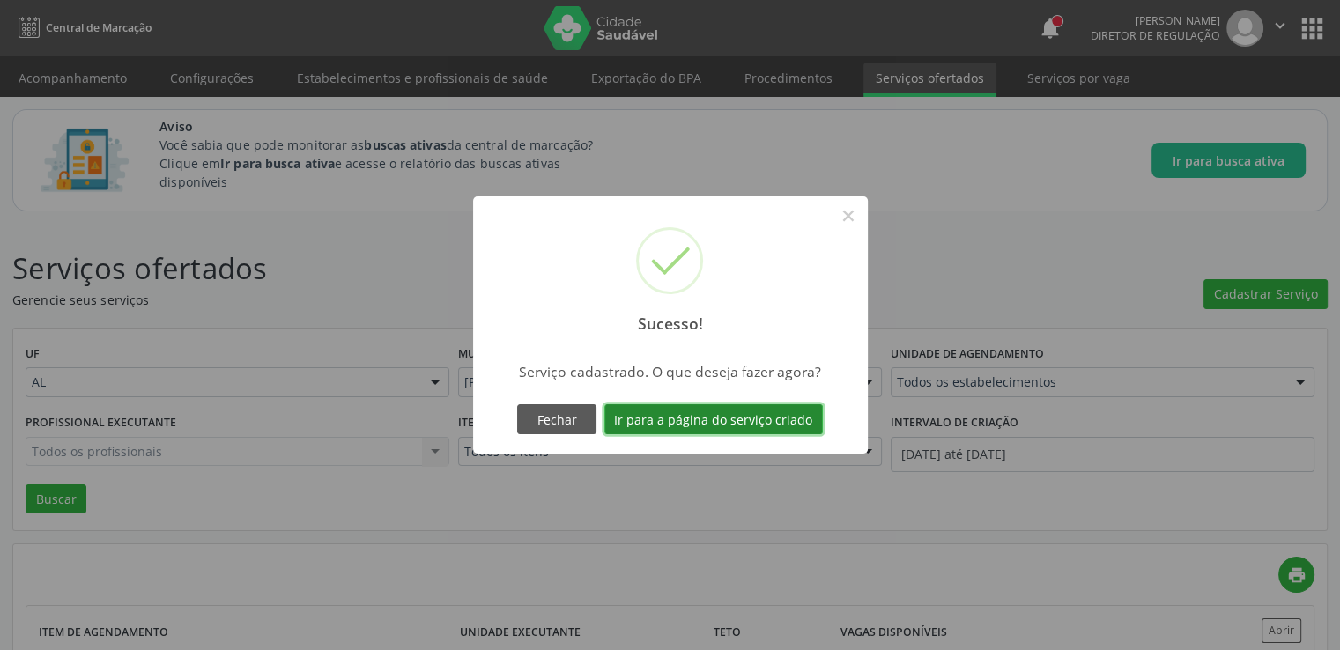
click at [669, 428] on button "Ir para a página do serviço criado" at bounding box center [713, 419] width 219 height 30
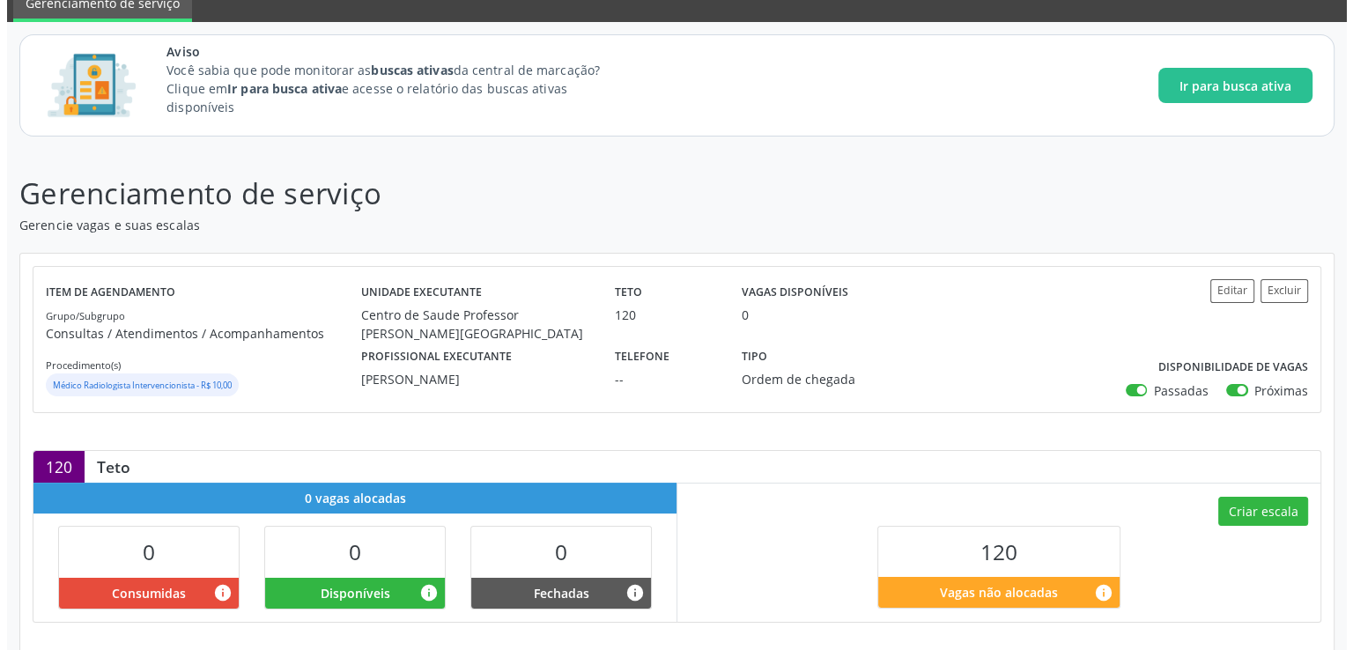
scroll to position [278, 0]
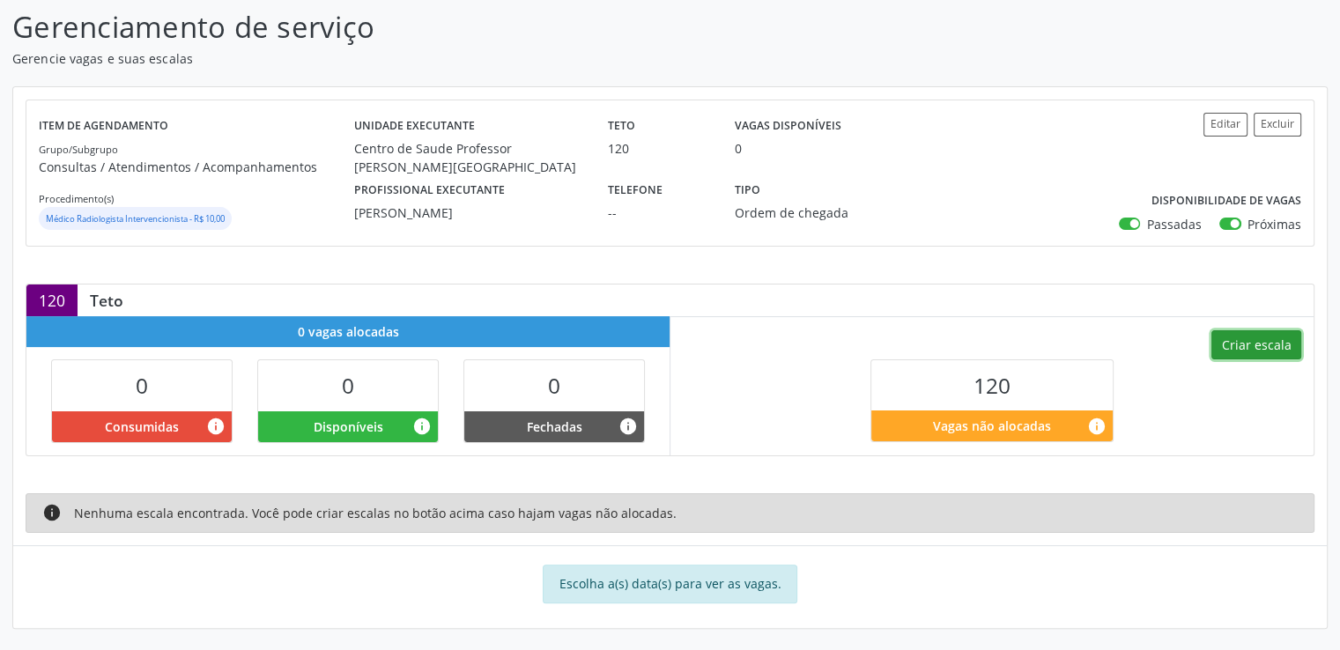
click at [1241, 337] on button "Criar escala" at bounding box center [1256, 345] width 90 height 30
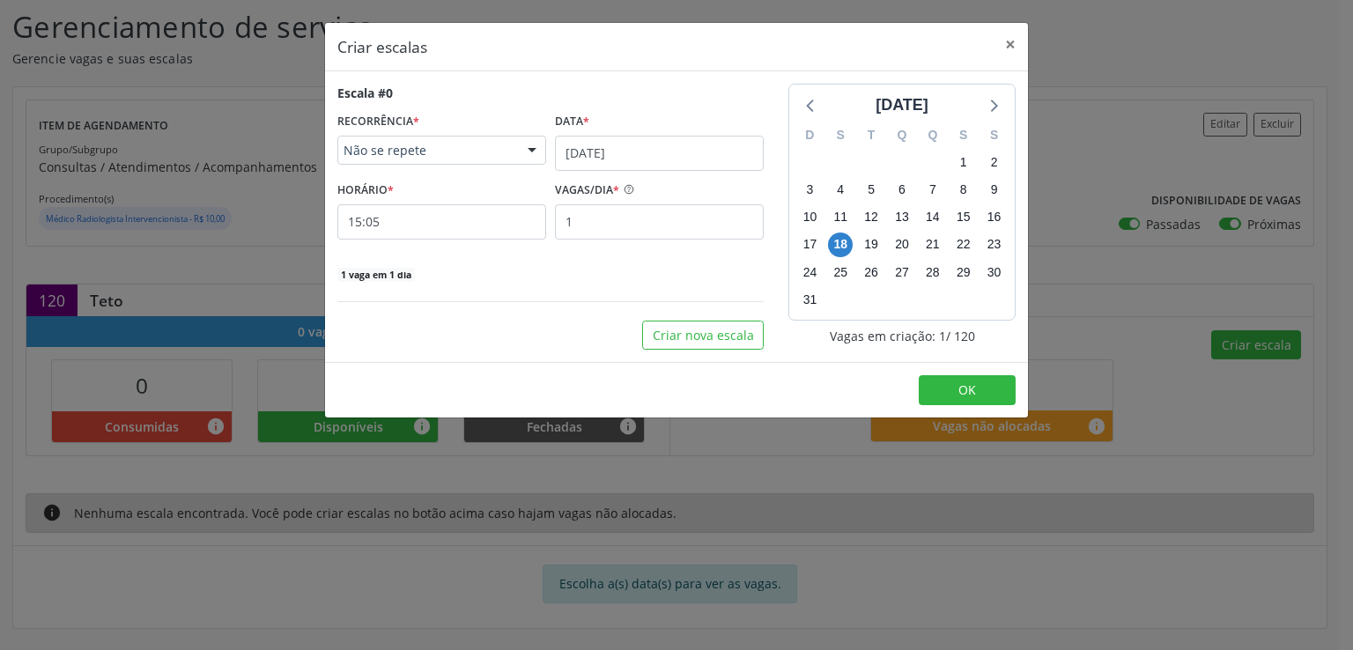
click at [410, 145] on span "Não se repete" at bounding box center [427, 151] width 167 height 18
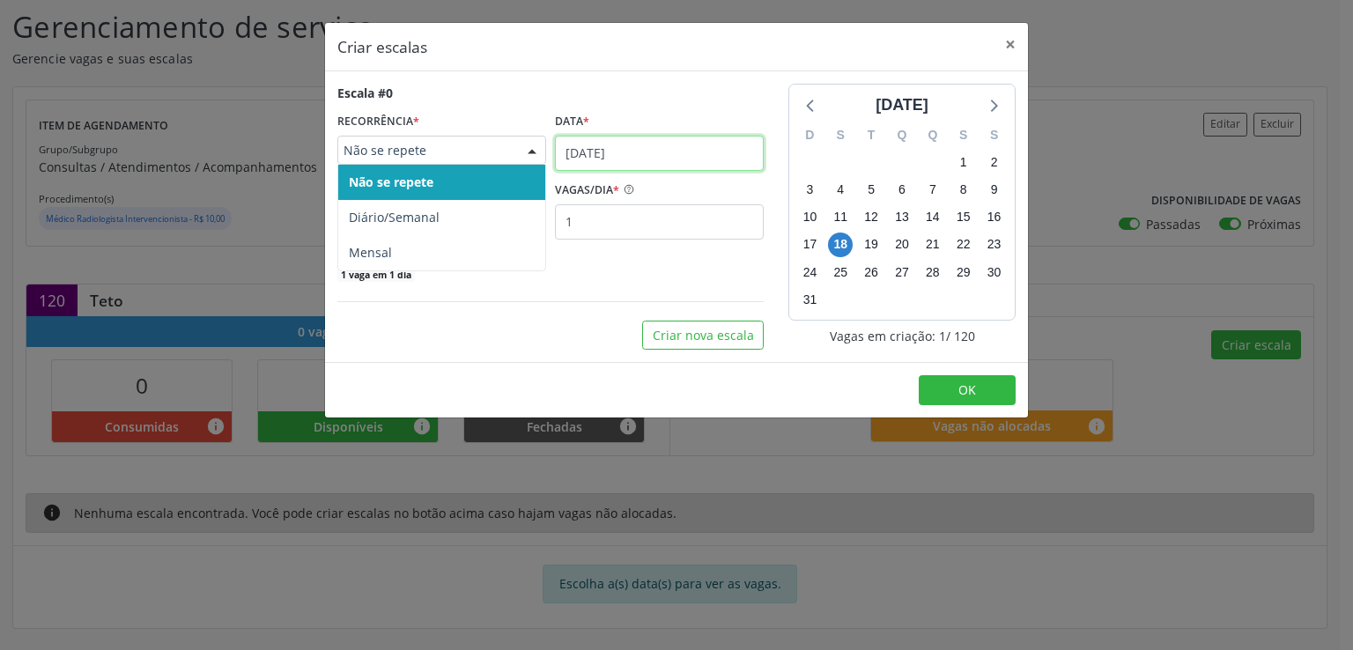
click at [582, 152] on input "[DATE]" at bounding box center [659, 153] width 209 height 35
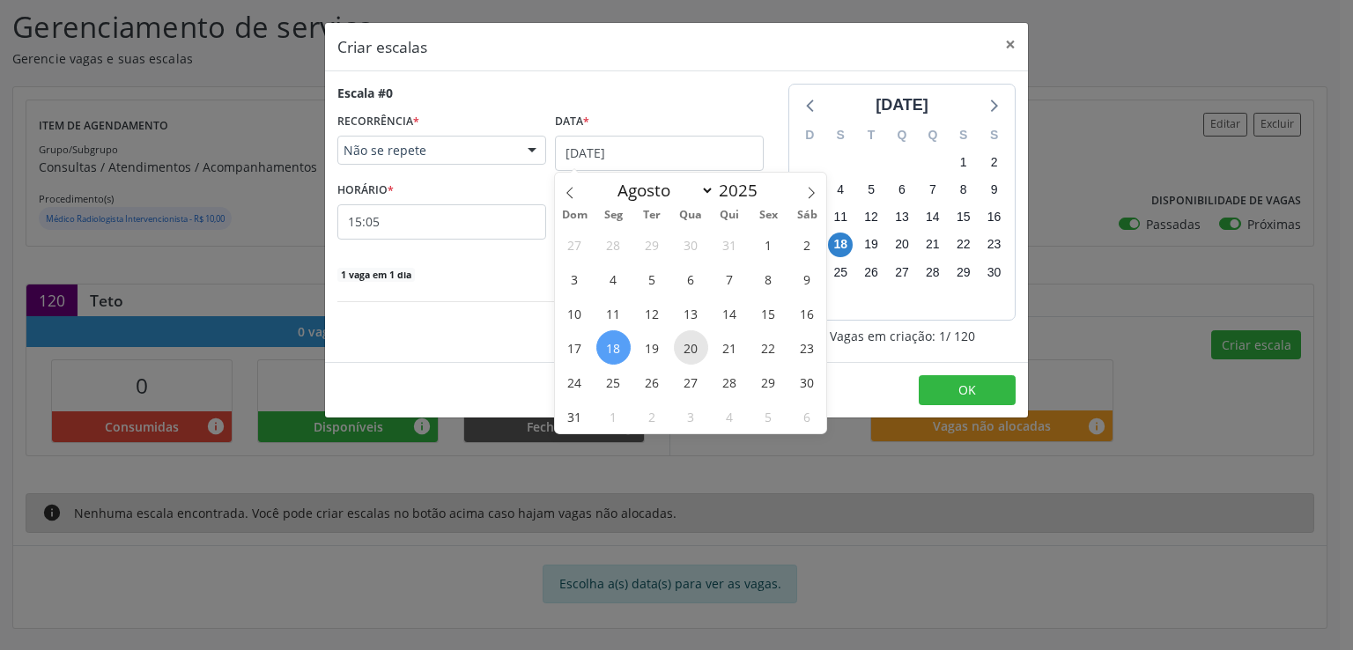
click at [687, 347] on span "20" at bounding box center [691, 347] width 34 height 34
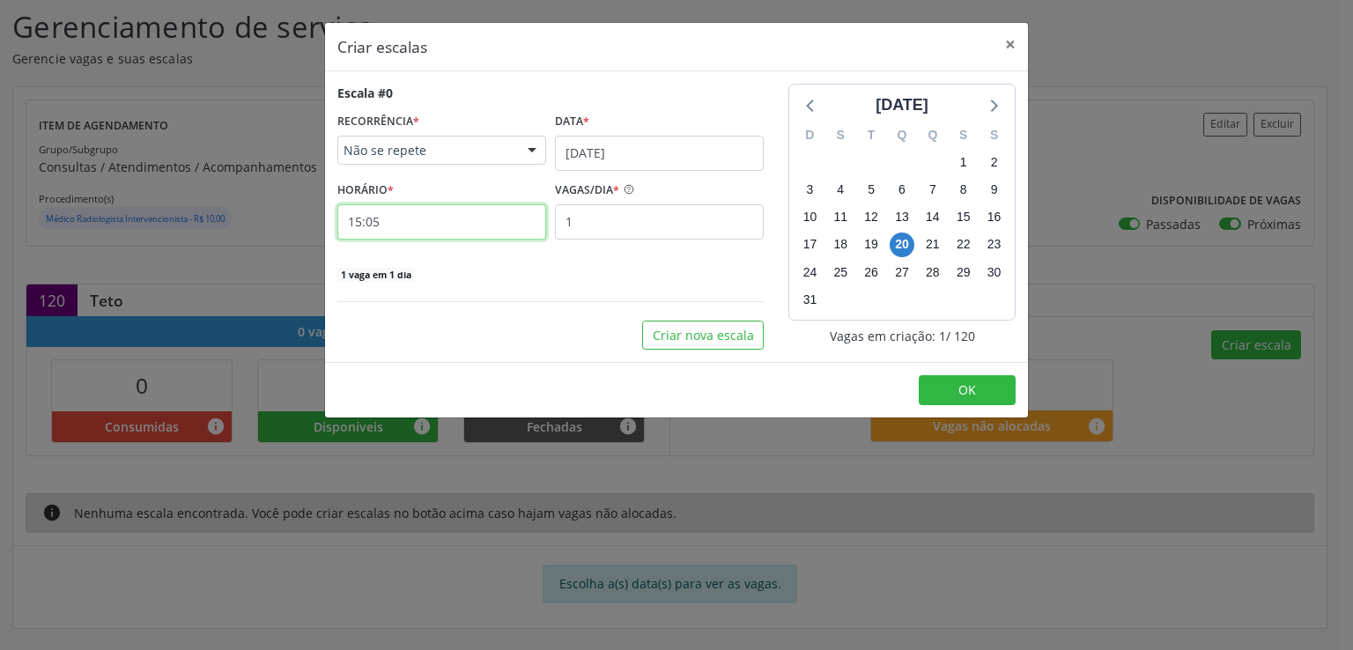
click at [433, 219] on input "15:05" at bounding box center [441, 221] width 209 height 35
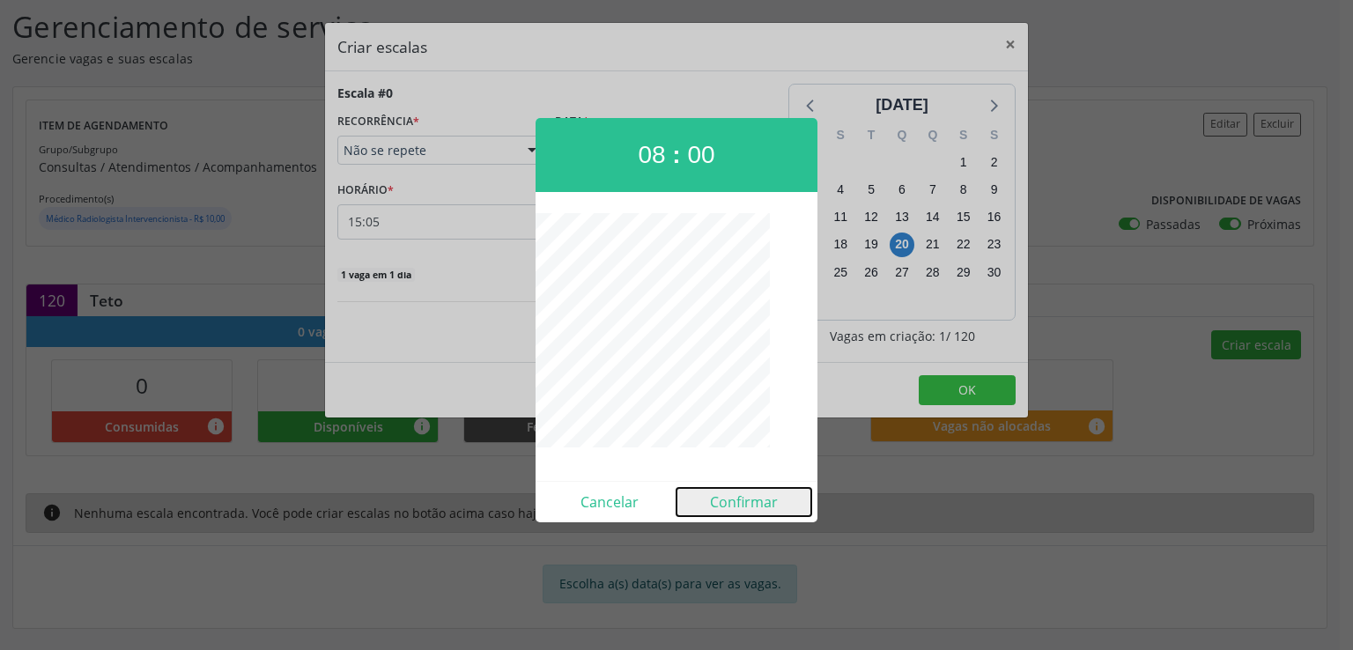
click at [760, 503] on button "Confirmar" at bounding box center [744, 502] width 135 height 28
type input "08:00"
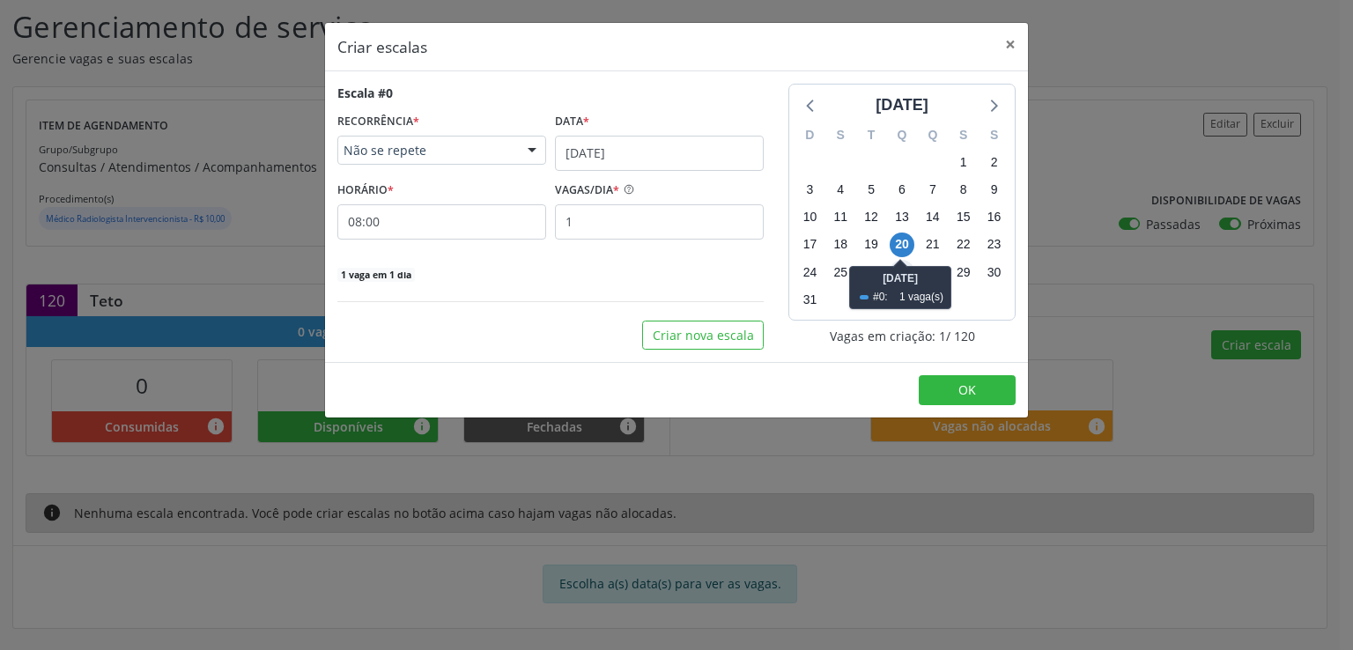
click at [908, 269] on span "27" at bounding box center [902, 272] width 25 height 25
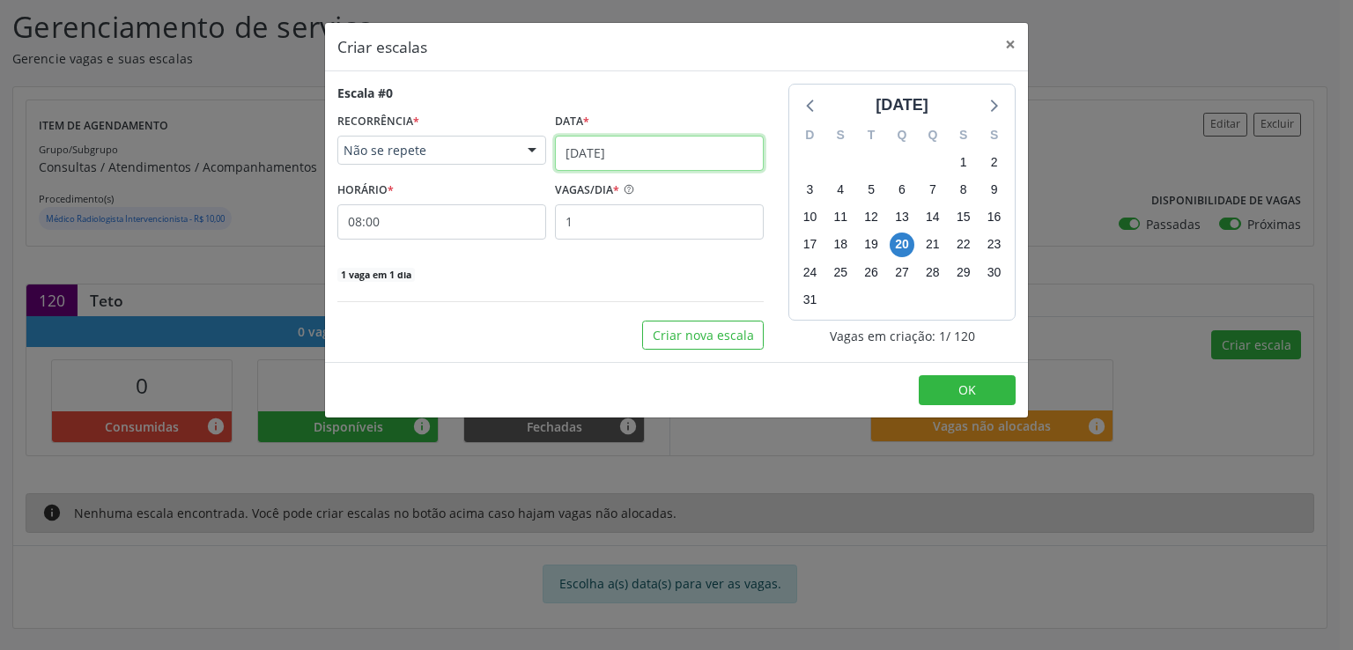
click at [626, 146] on input "[DATE]" at bounding box center [659, 153] width 209 height 35
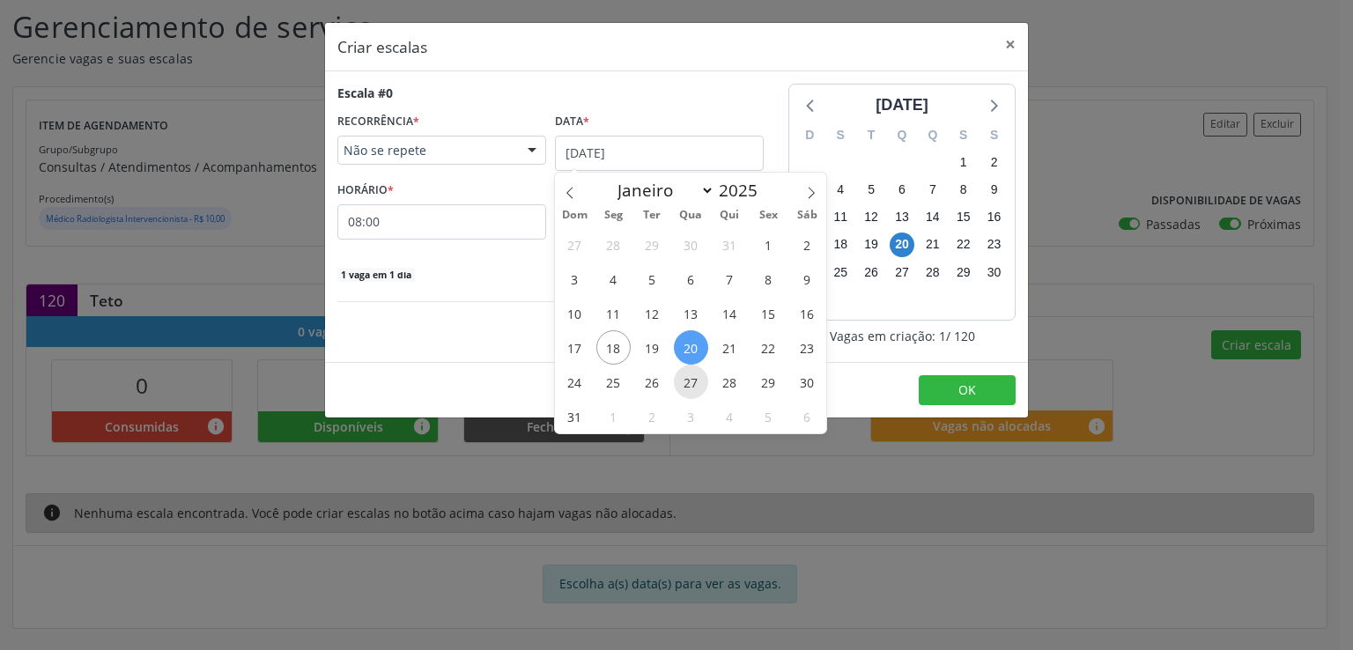
click at [685, 382] on span "27" at bounding box center [691, 382] width 34 height 34
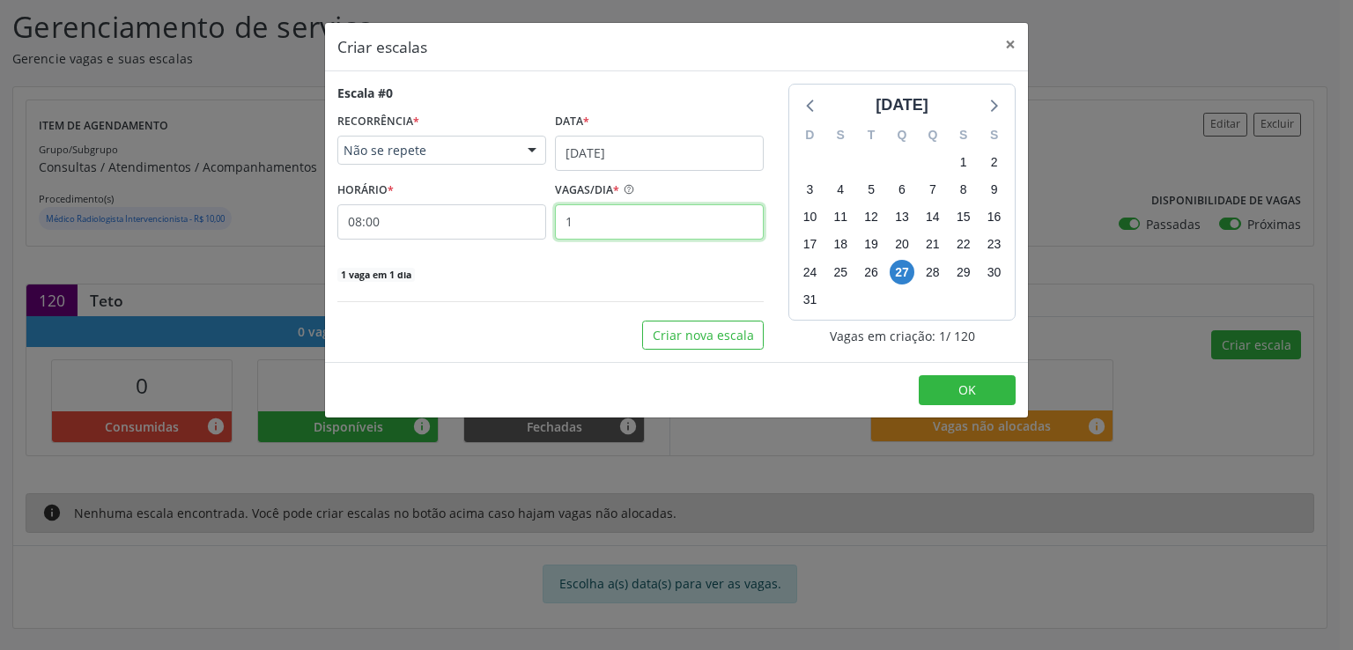
click at [610, 232] on input "1" at bounding box center [659, 221] width 209 height 35
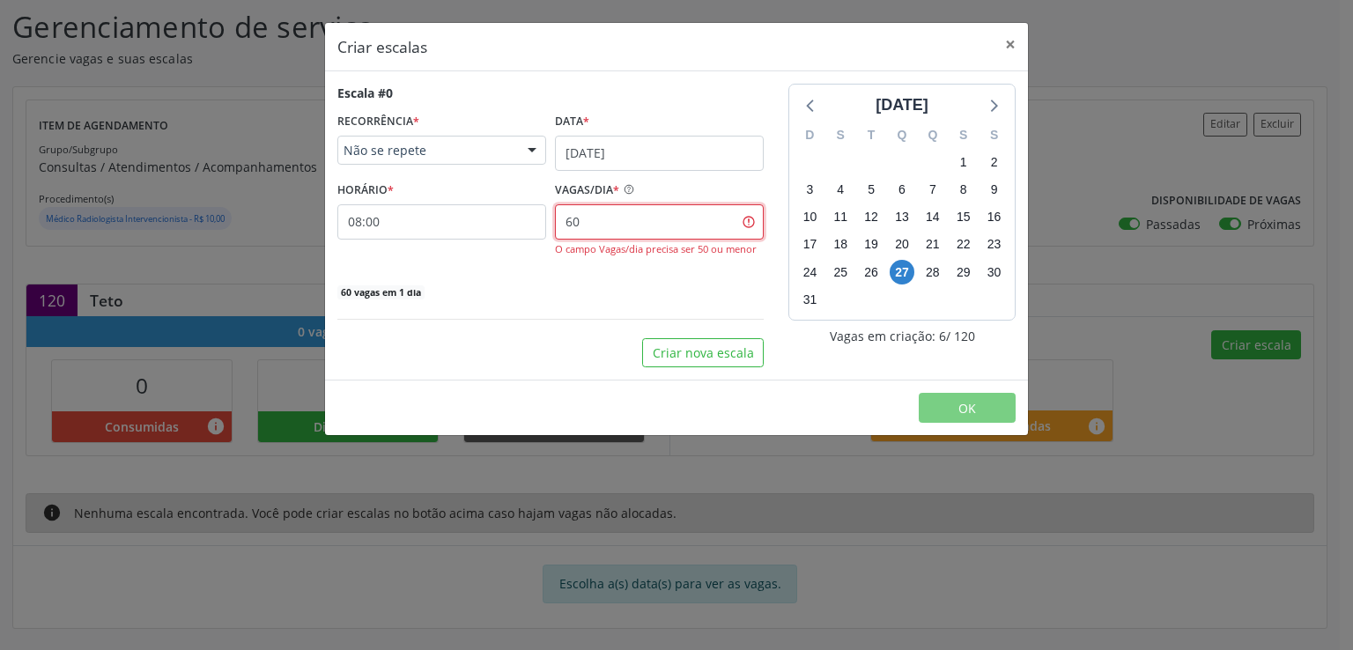
type input "60"
click at [523, 321] on div "Escala #0 RECORRÊNCIA * Não se repete Não se repete Diário/Semanal Mensal Nenhu…" at bounding box center [550, 226] width 451 height 285
click at [615, 225] on input "60" at bounding box center [659, 221] width 209 height 35
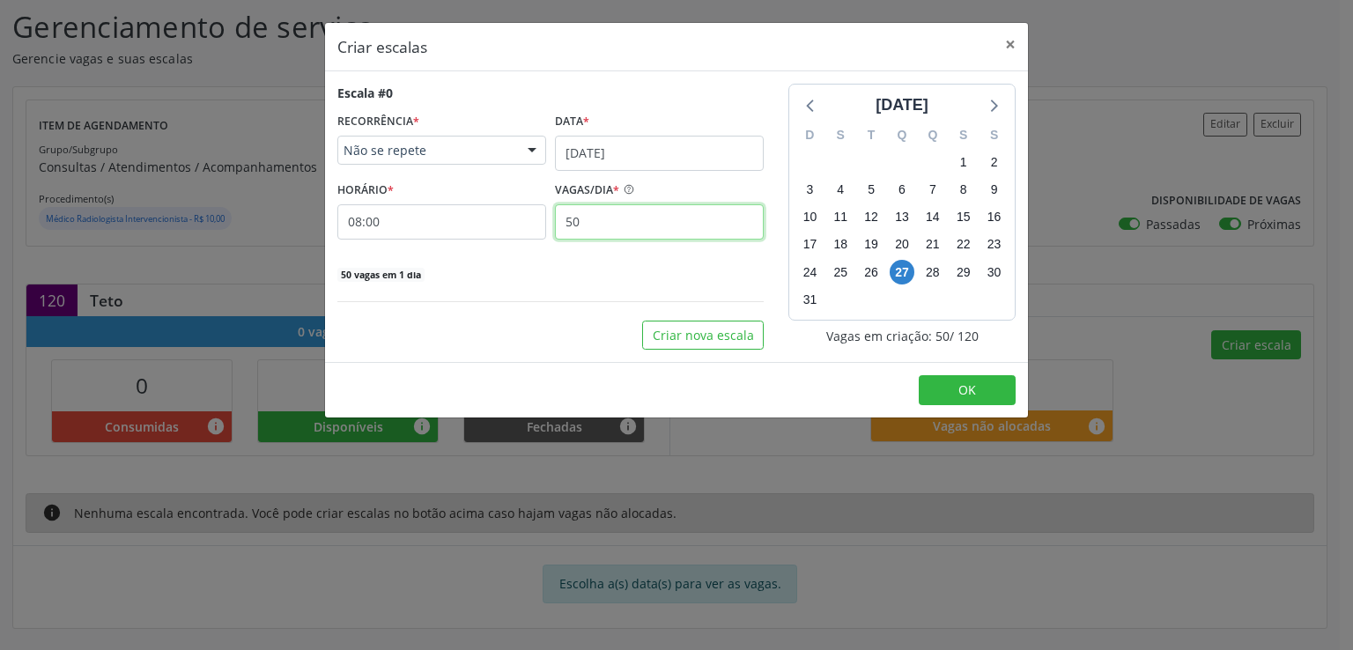
type input "5"
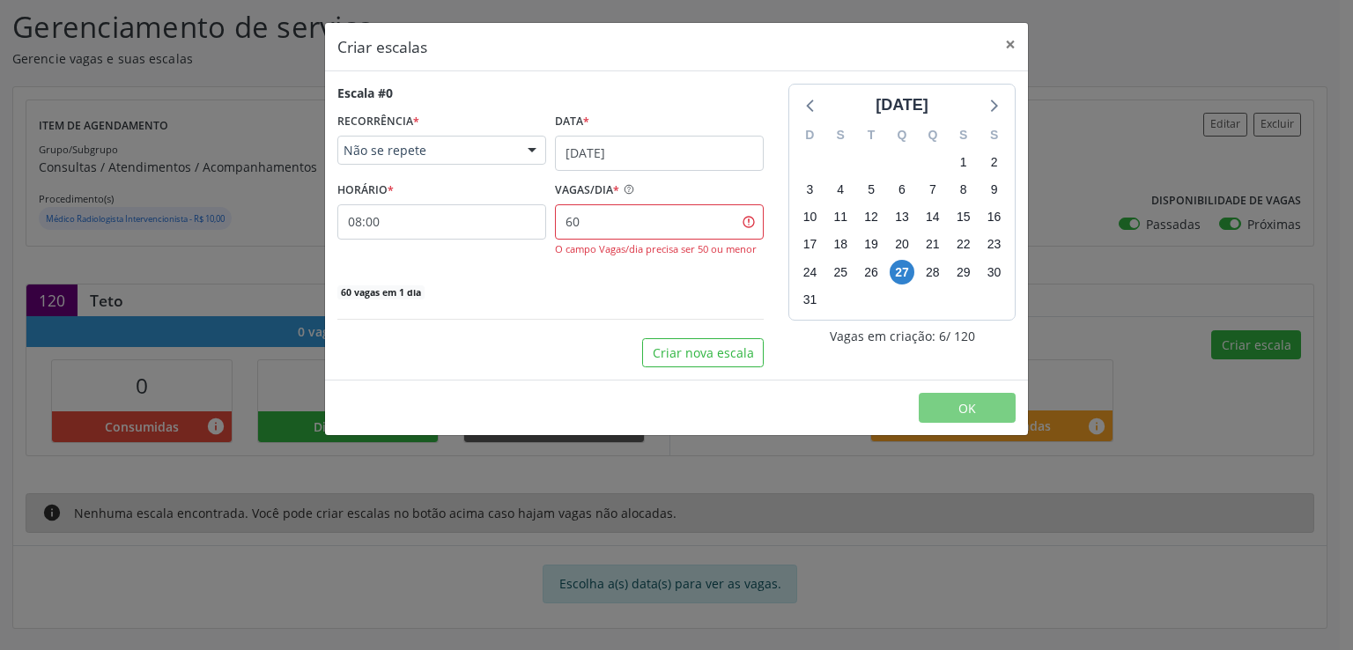
click at [595, 263] on div "Escala #0 RECORRÊNCIA * Não se repete Não se repete Diário/Semanal Mensal Nenhu…" at bounding box center [550, 192] width 426 height 217
click at [611, 222] on input "60" at bounding box center [659, 221] width 209 height 35
type input "6"
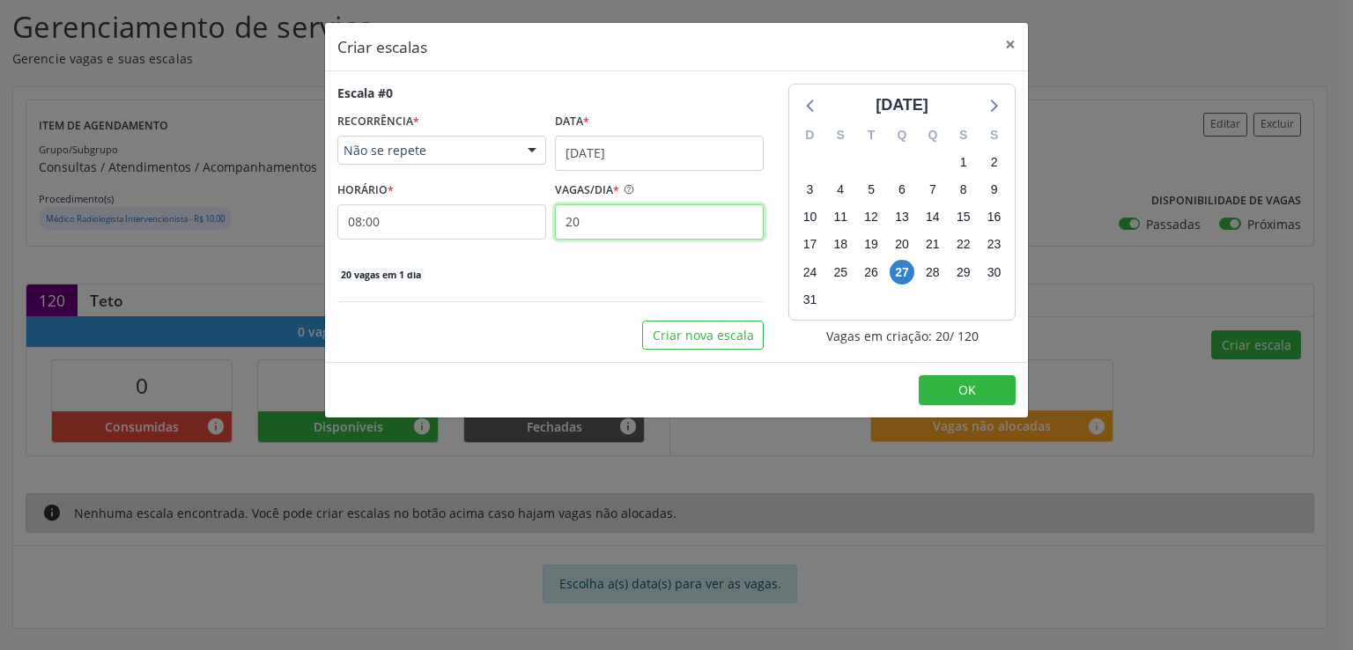
type input "2"
click at [607, 216] on input "10" at bounding box center [659, 221] width 209 height 35
type input "10"
click at [1011, 42] on button "×" at bounding box center [1010, 44] width 35 height 43
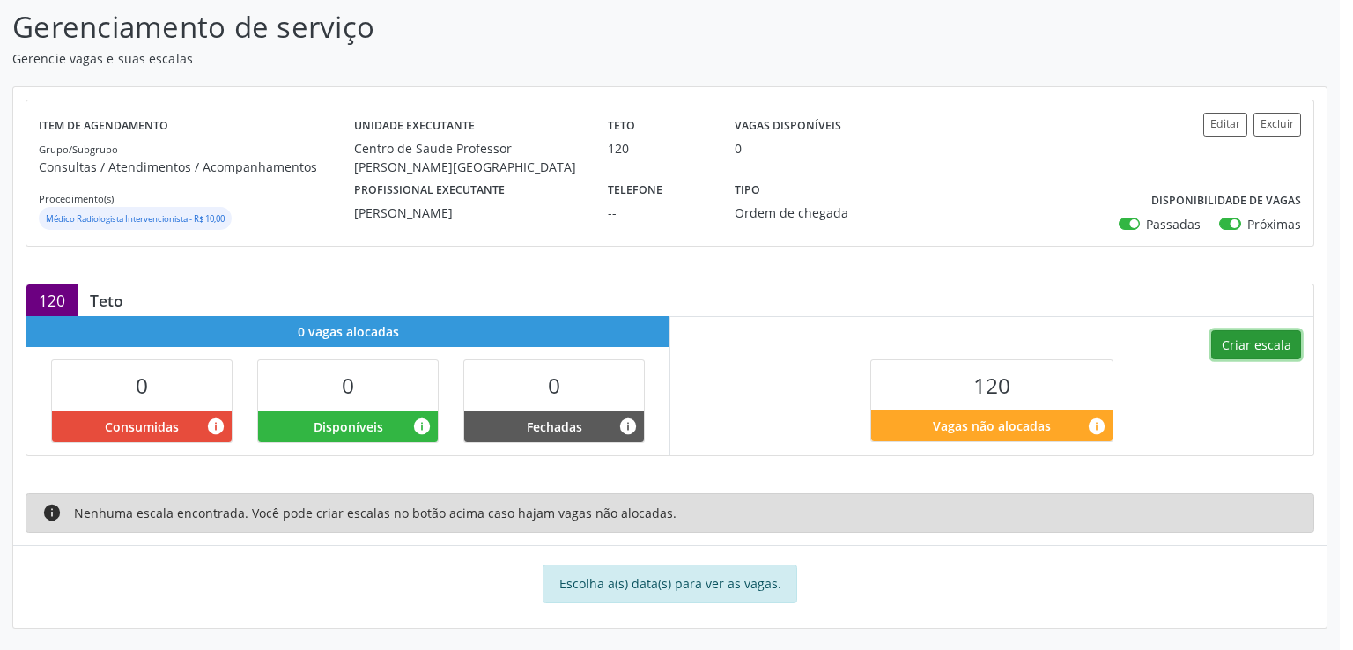
scroll to position [242, 0]
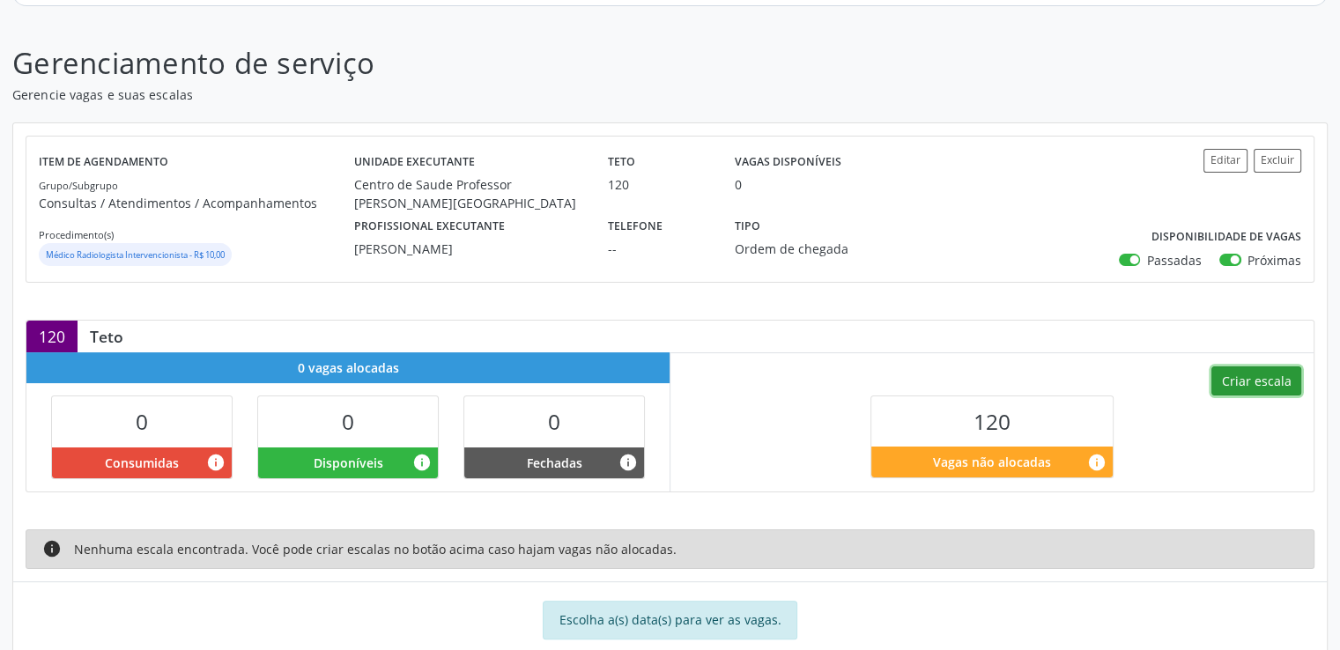
click at [1266, 385] on button "Criar escala" at bounding box center [1256, 382] width 90 height 30
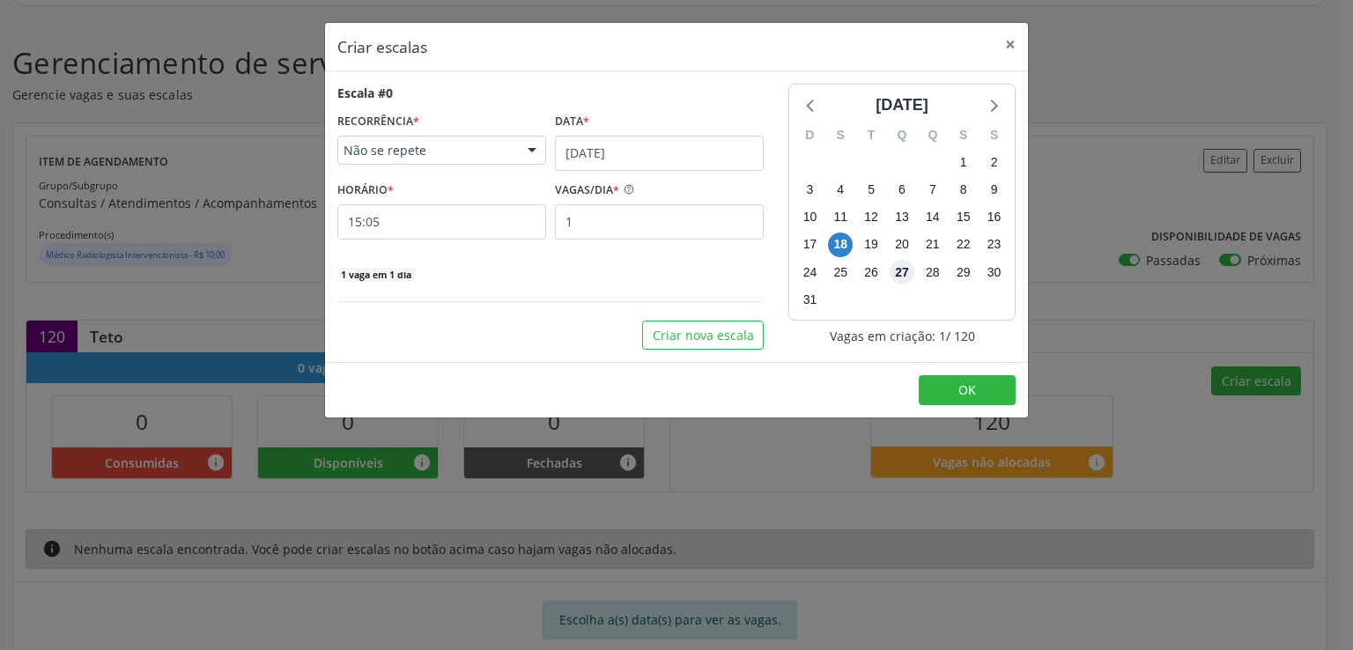
click at [902, 269] on span "27" at bounding box center [902, 272] width 25 height 25
click at [661, 142] on input "[DATE]" at bounding box center [659, 153] width 209 height 35
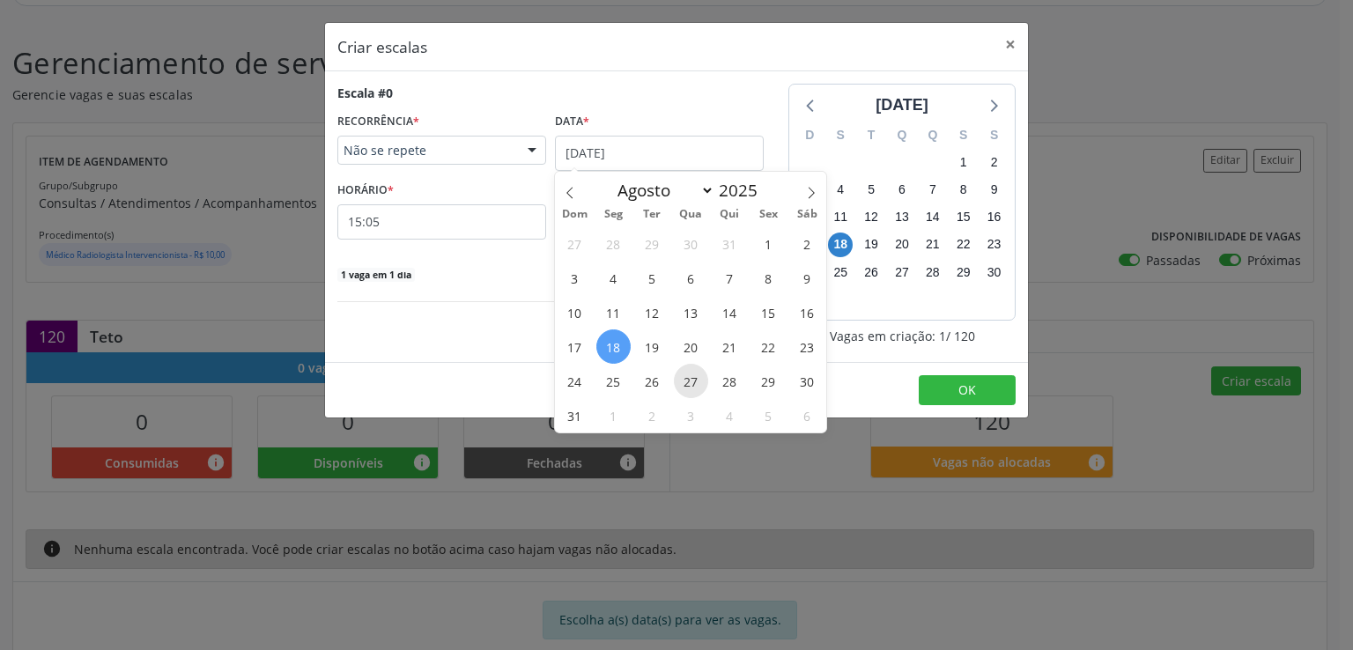
click at [694, 377] on span "27" at bounding box center [691, 381] width 34 height 34
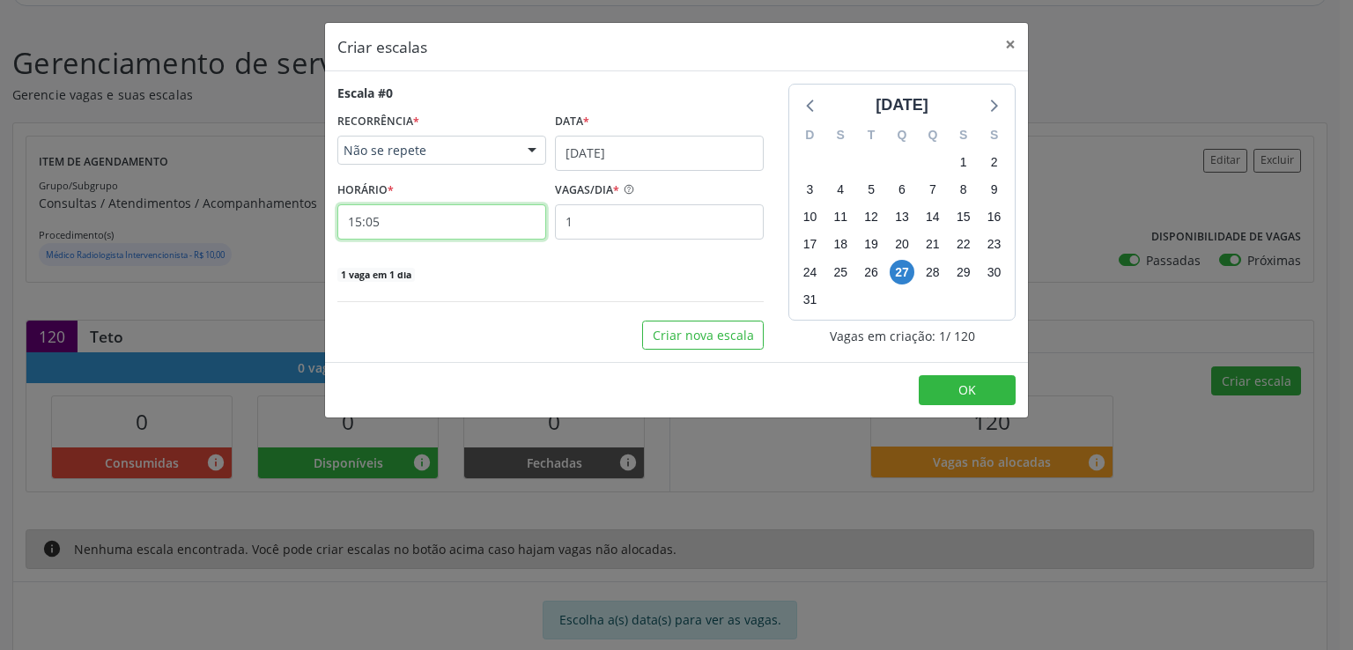
click at [441, 222] on input "15:05" at bounding box center [441, 221] width 209 height 35
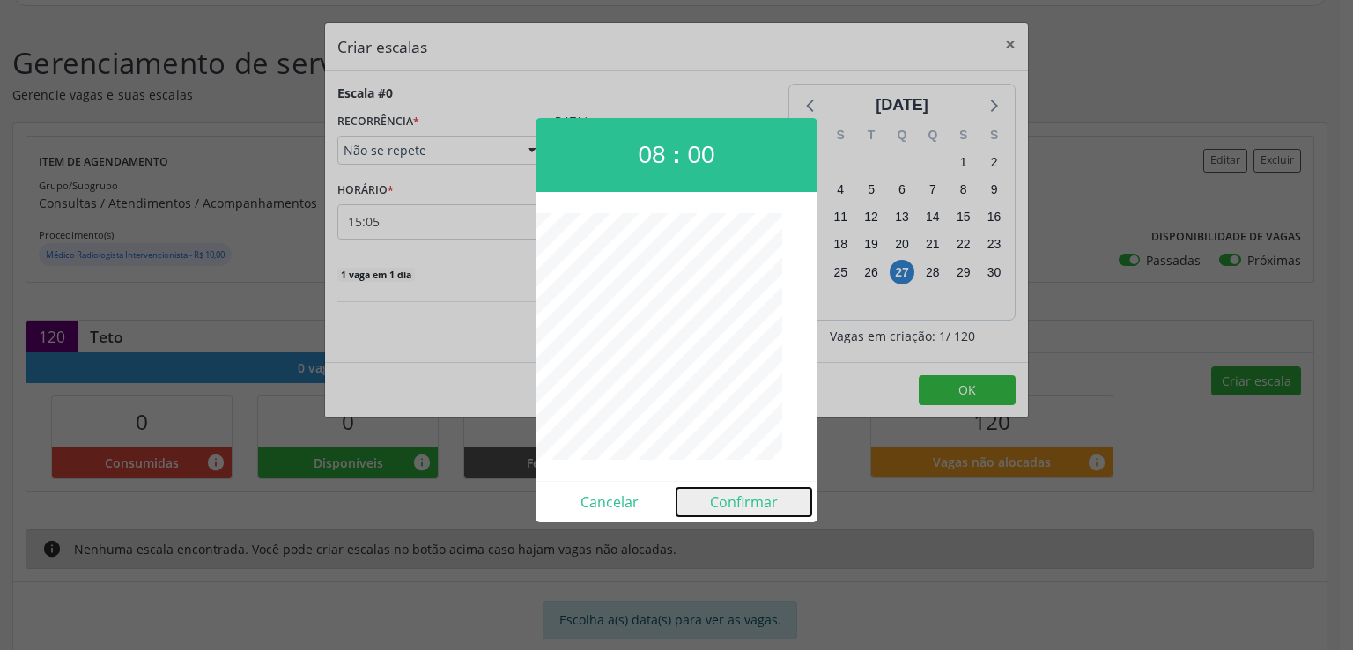
click at [751, 500] on button "Confirmar" at bounding box center [744, 502] width 135 height 28
type input "08:00"
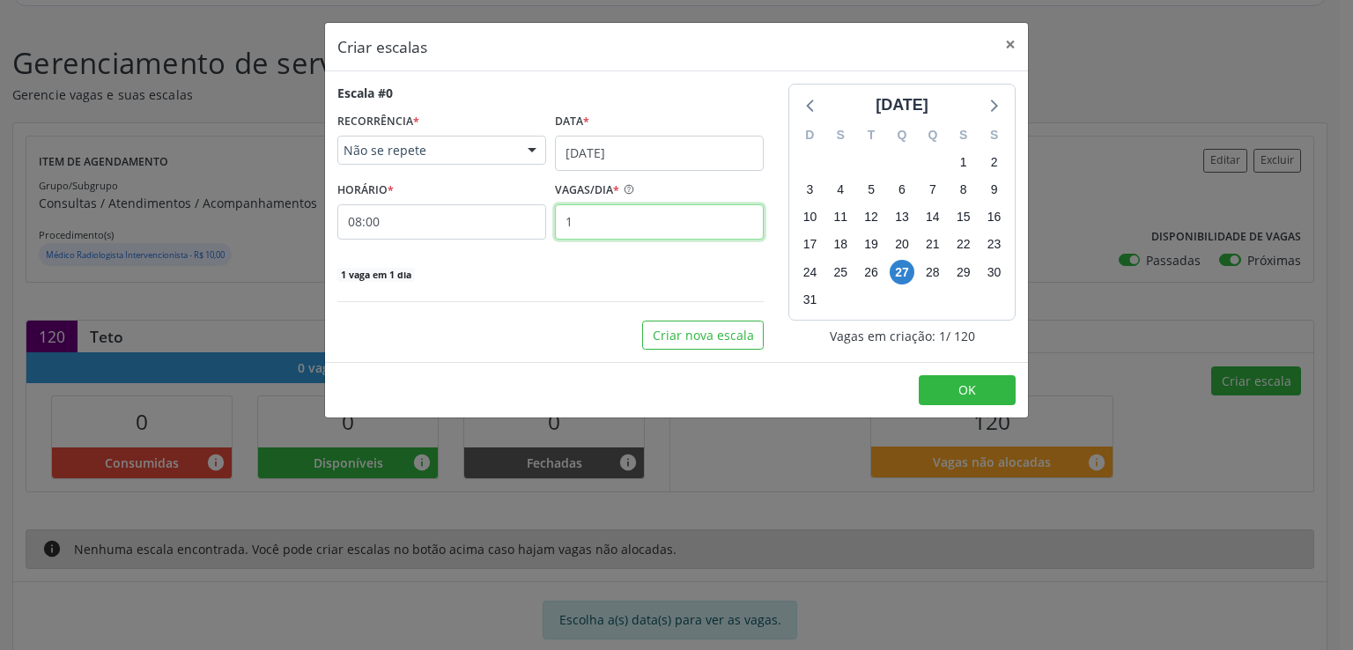
click at [604, 229] on input "1" at bounding box center [659, 221] width 209 height 35
type input "40"
click at [590, 274] on div "40 vagas em 1 dia" at bounding box center [550, 273] width 426 height 19
click at [704, 336] on button "Criar nova escala" at bounding box center [703, 336] width 122 height 30
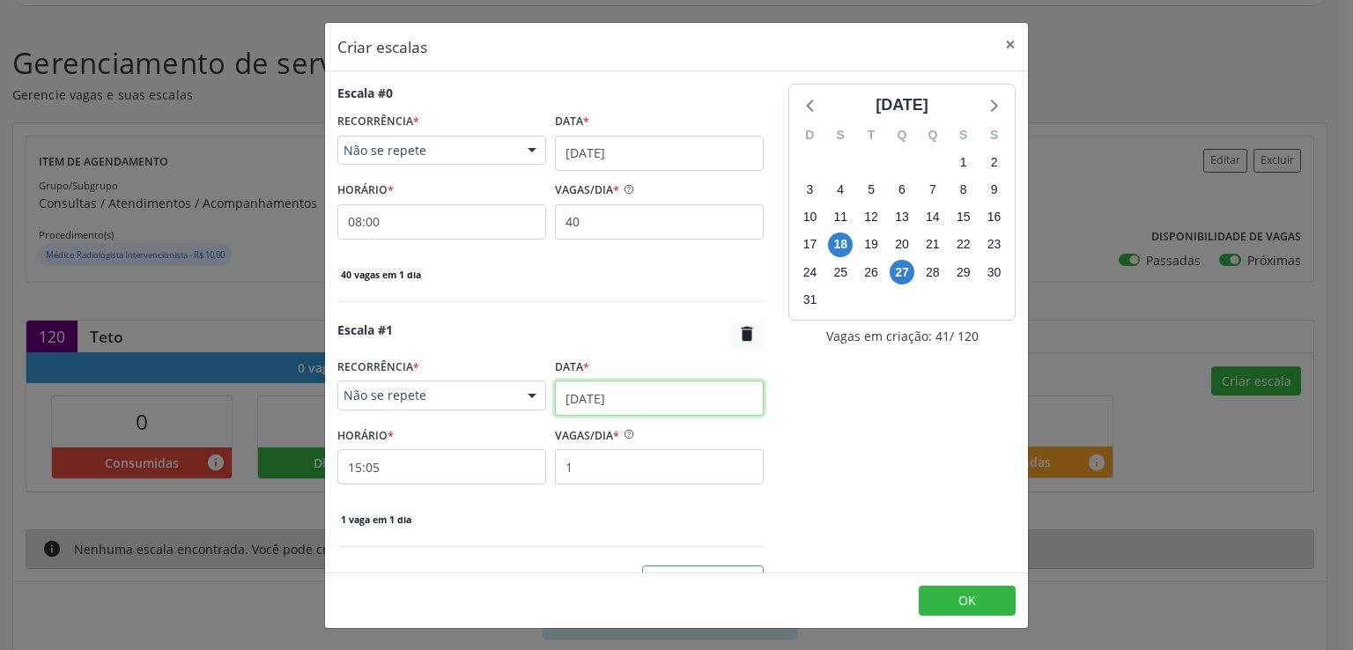
click at [570, 394] on input "[DATE]" at bounding box center [659, 398] width 209 height 35
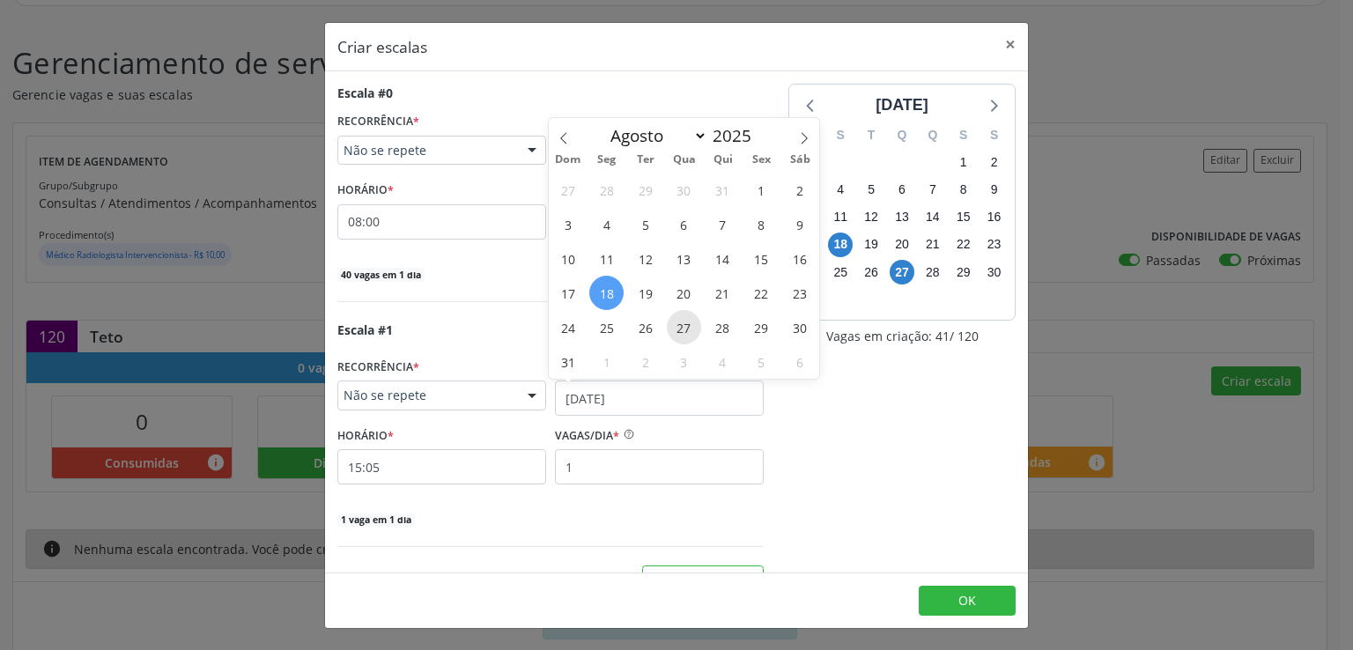
click at [686, 322] on span "27" at bounding box center [684, 327] width 34 height 34
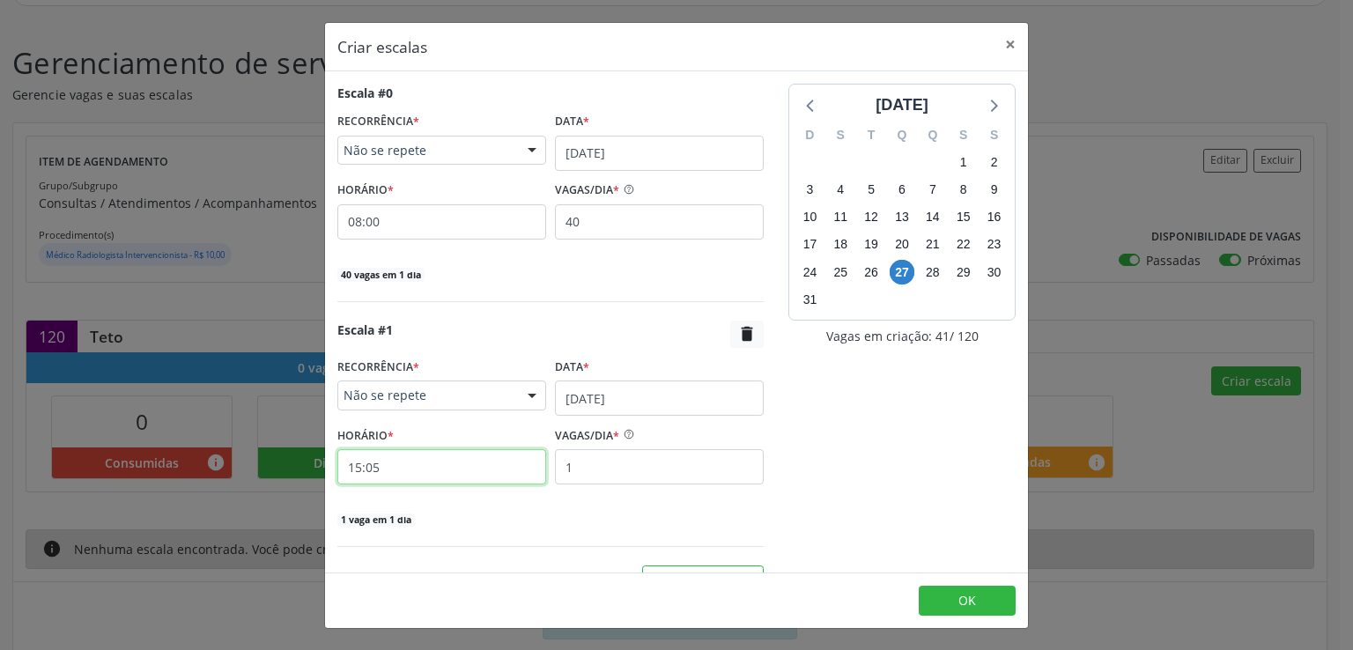
click at [473, 466] on input "15:05" at bounding box center [441, 466] width 209 height 35
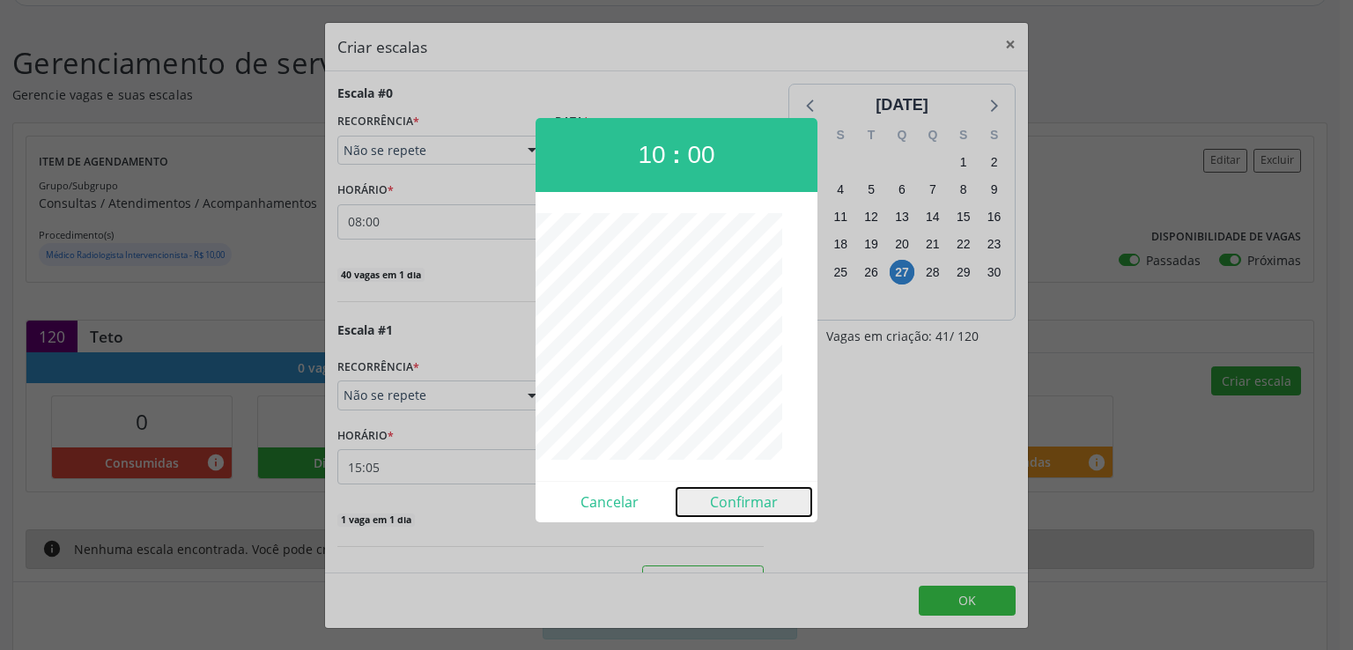
click at [744, 497] on button "Confirmar" at bounding box center [744, 502] width 135 height 28
type input "10:00"
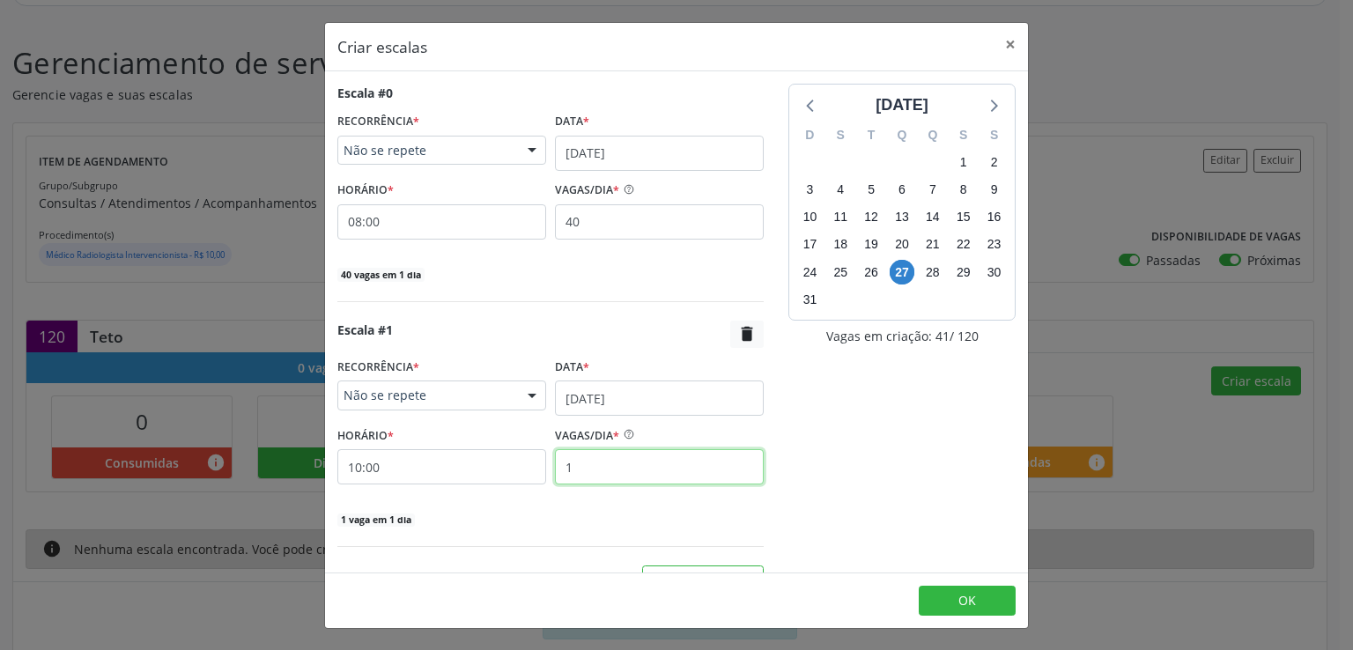
click at [595, 465] on input "1" at bounding box center [659, 466] width 209 height 35
type input "20"
click at [700, 433] on div "VAGAS/DIA *" at bounding box center [659, 435] width 209 height 27
click at [958, 601] on button "OK" at bounding box center [967, 601] width 97 height 30
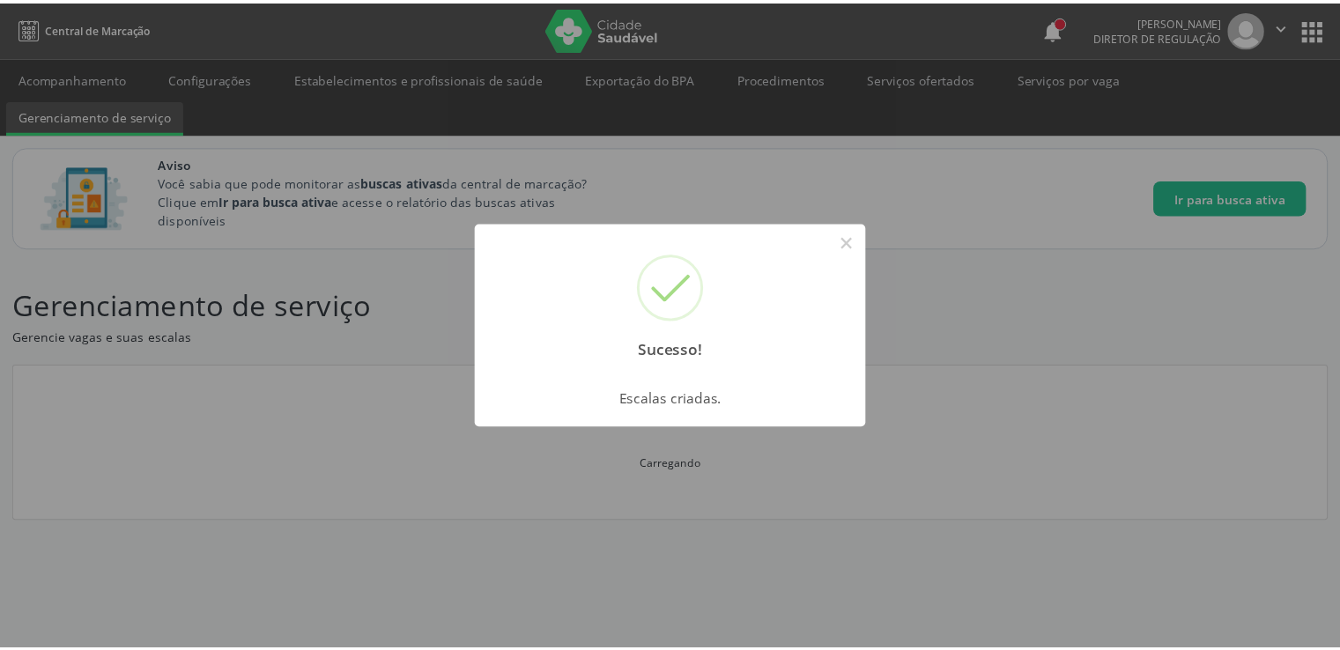
scroll to position [0, 0]
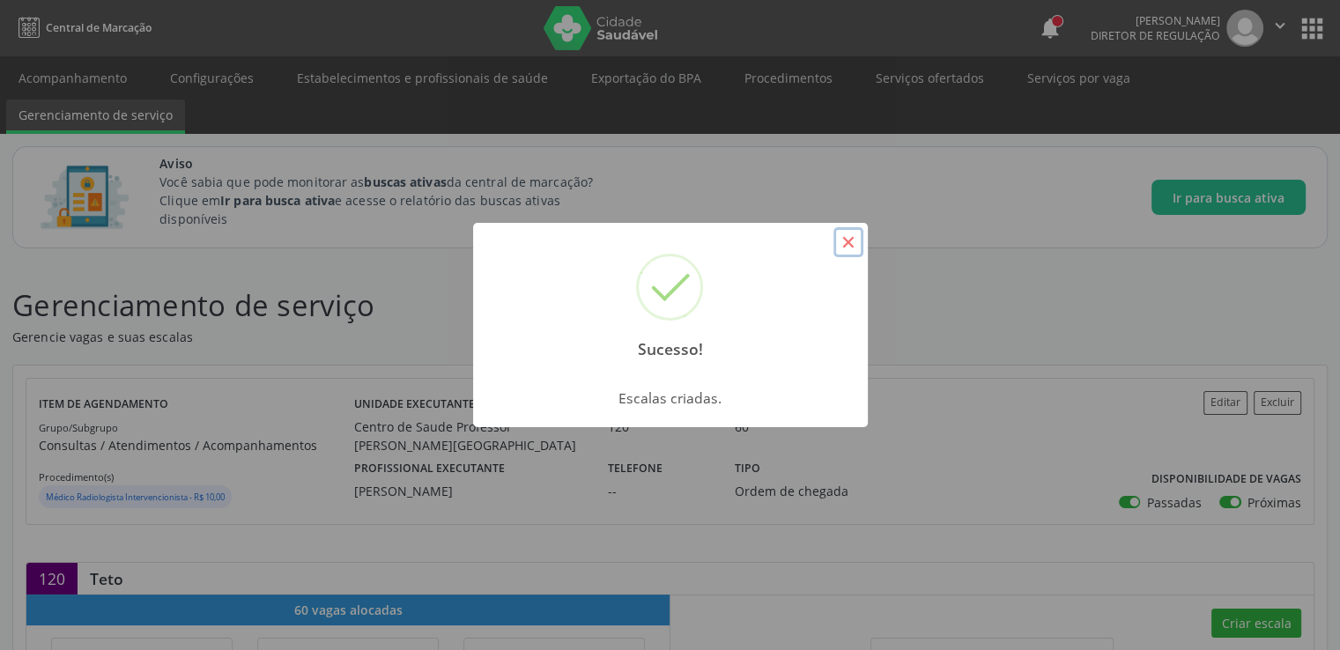
click at [846, 250] on button "×" at bounding box center [849, 242] width 30 height 30
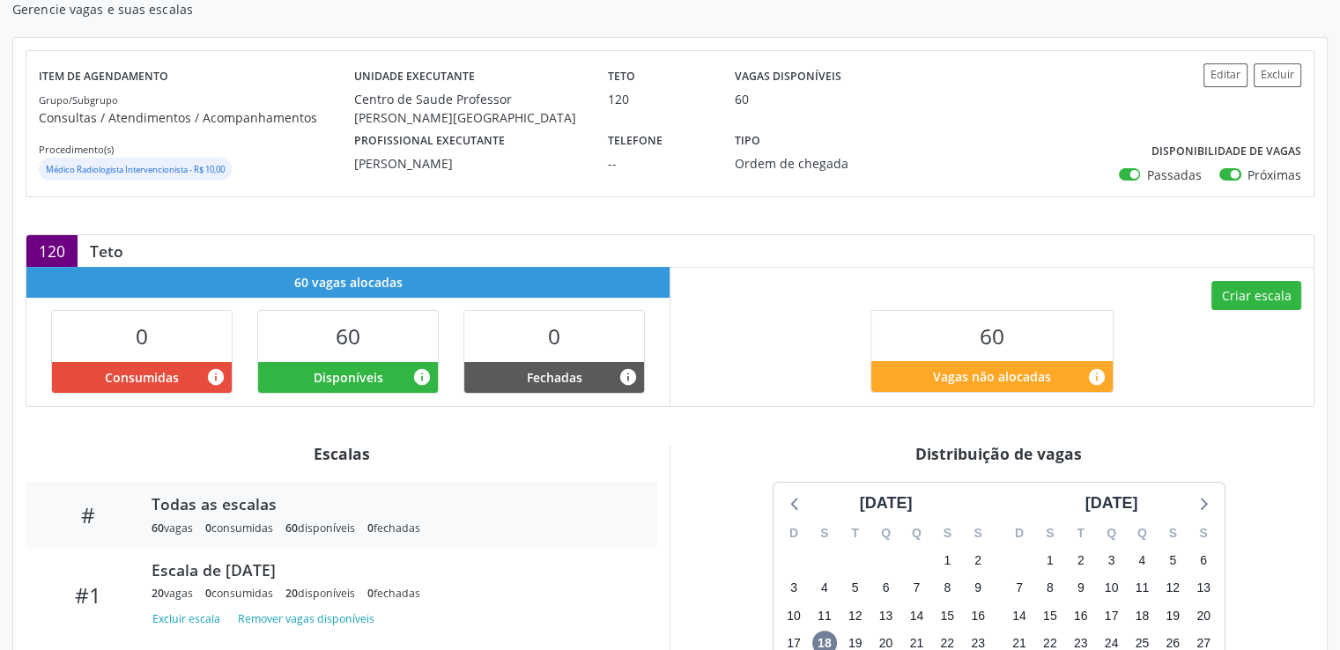
scroll to position [529, 0]
